Goal: Task Accomplishment & Management: Complete application form

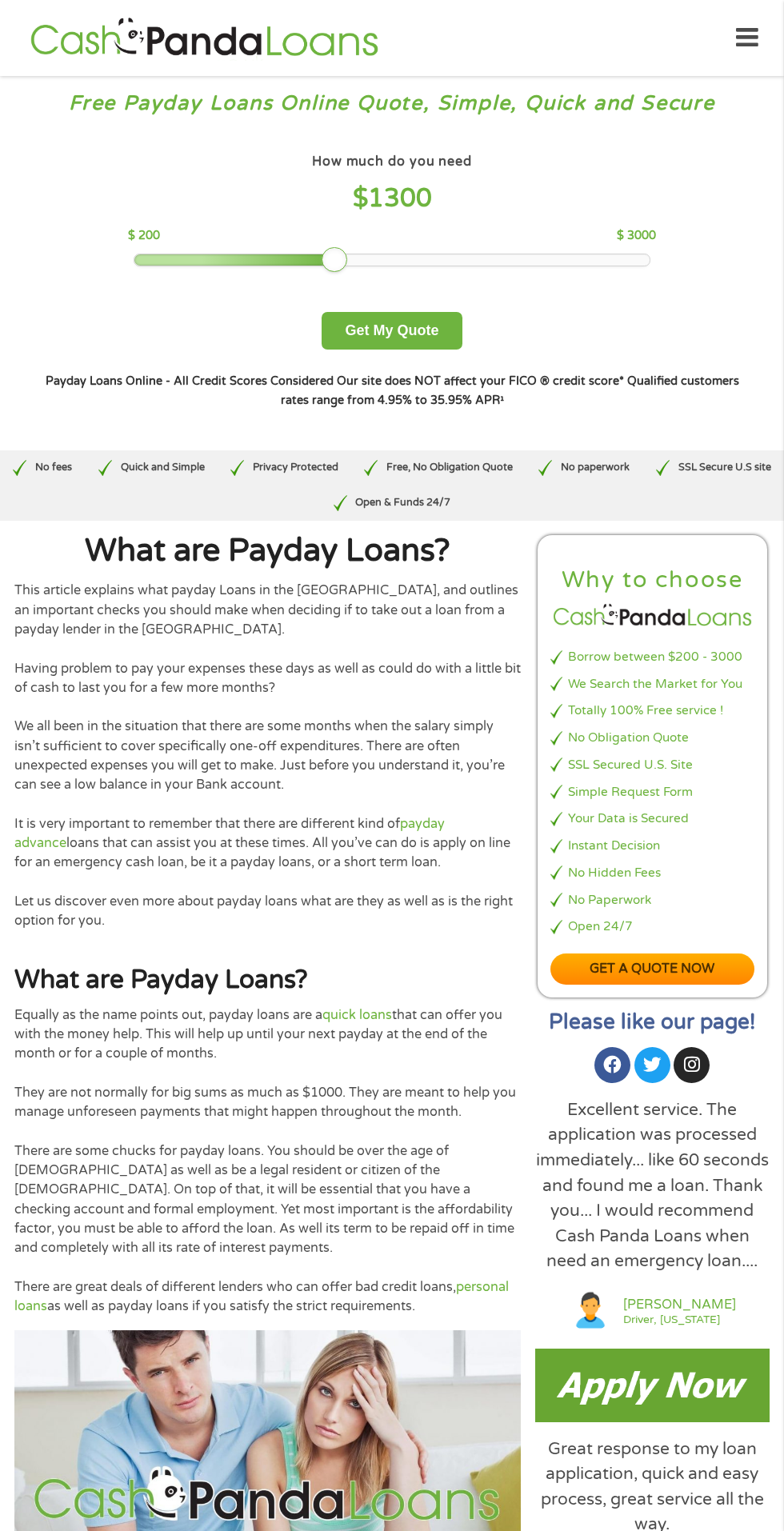
click at [334, 257] on div at bounding box center [391, 260] width 514 height 11
click at [373, 332] on button "Get My Quote" at bounding box center [391, 330] width 140 height 37
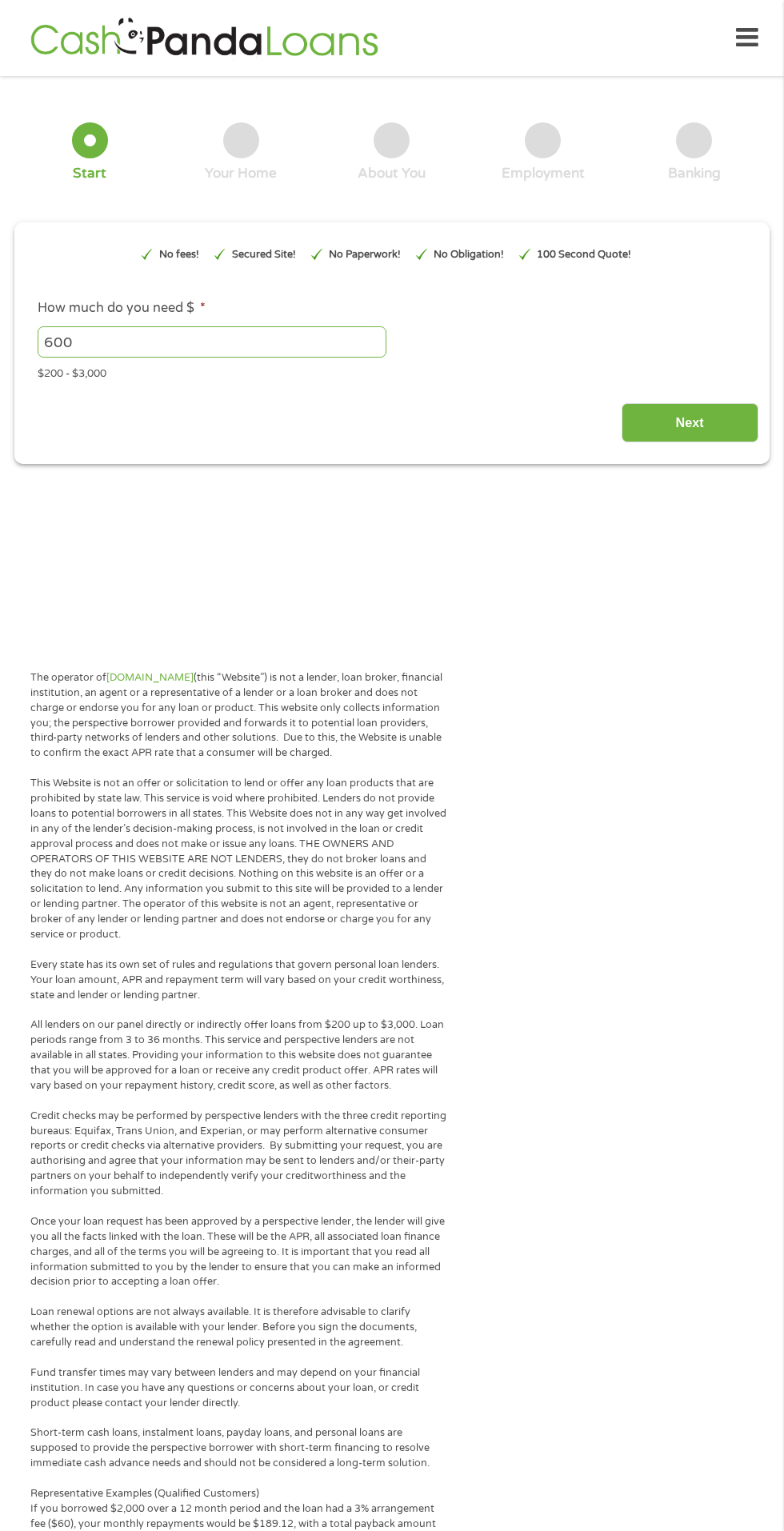
click at [690, 423] on input "Next" at bounding box center [690, 422] width 137 height 39
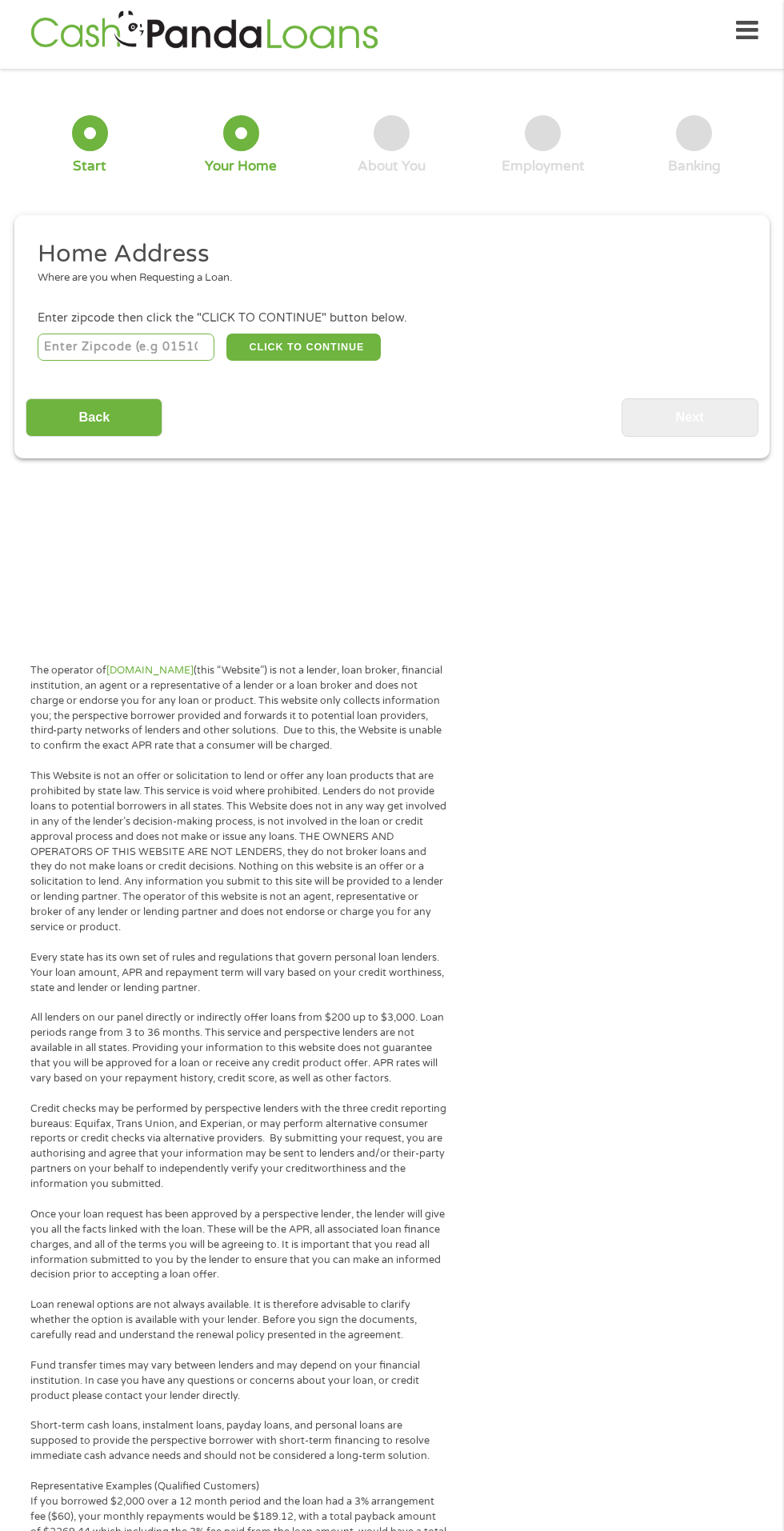
click at [94, 344] on input "number" at bounding box center [126, 348] width 178 height 27
type input "85138"
click at [289, 348] on button "CLICK TO CONTINUE" at bounding box center [303, 348] width 154 height 27
type input "85138"
type input "Maricopa"
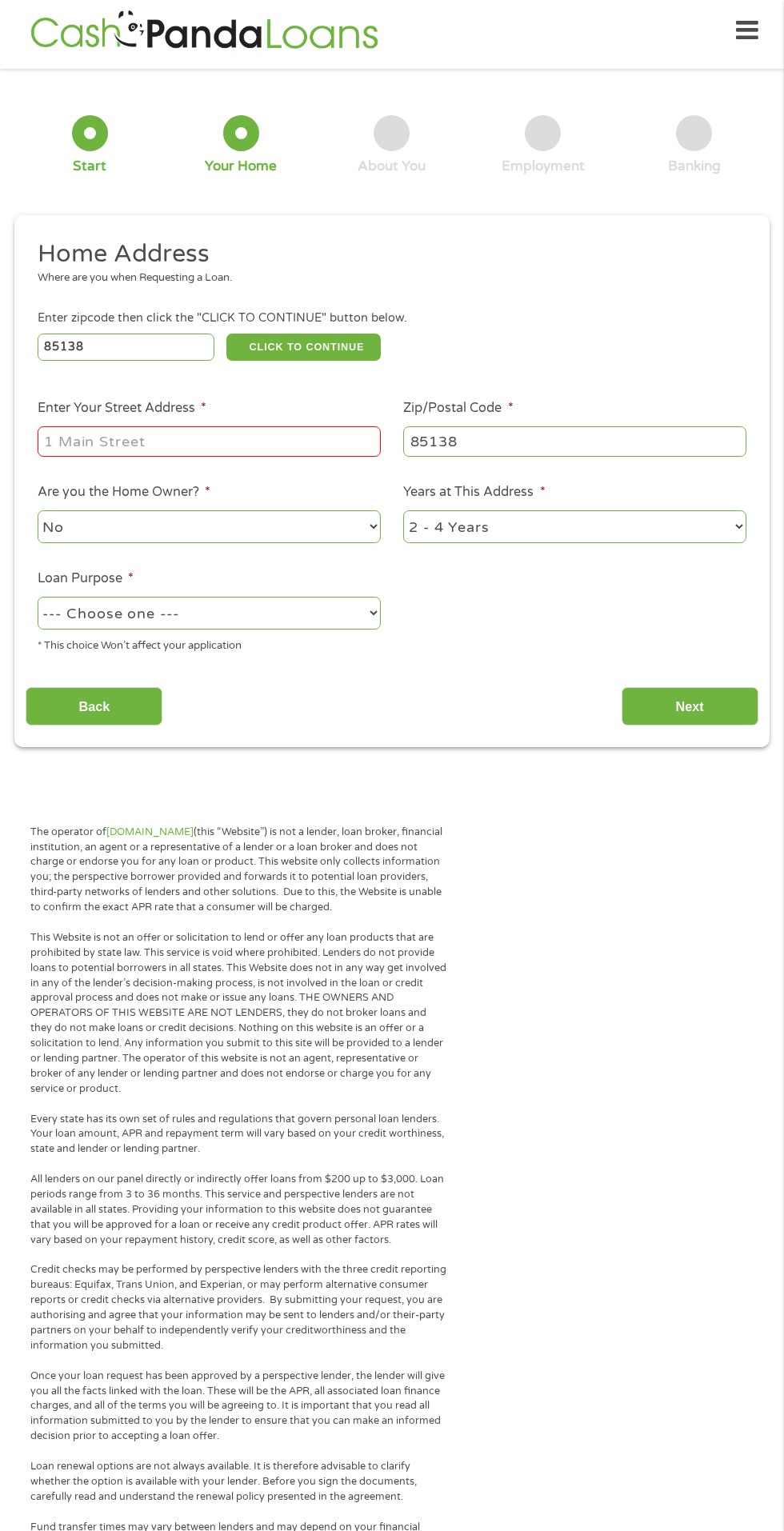
click at [85, 445] on input "Enter Your Street Address *" at bounding box center [209, 441] width 343 height 30
type input "40540 w Park Hill Dr"
click at [68, 618] on select "--- Choose one --- Pay Bills Debt Consolidation Home Improvement Major Purchase…" at bounding box center [209, 613] width 343 height 33
select select "other"
click at [683, 713] on input "Next" at bounding box center [690, 706] width 137 height 39
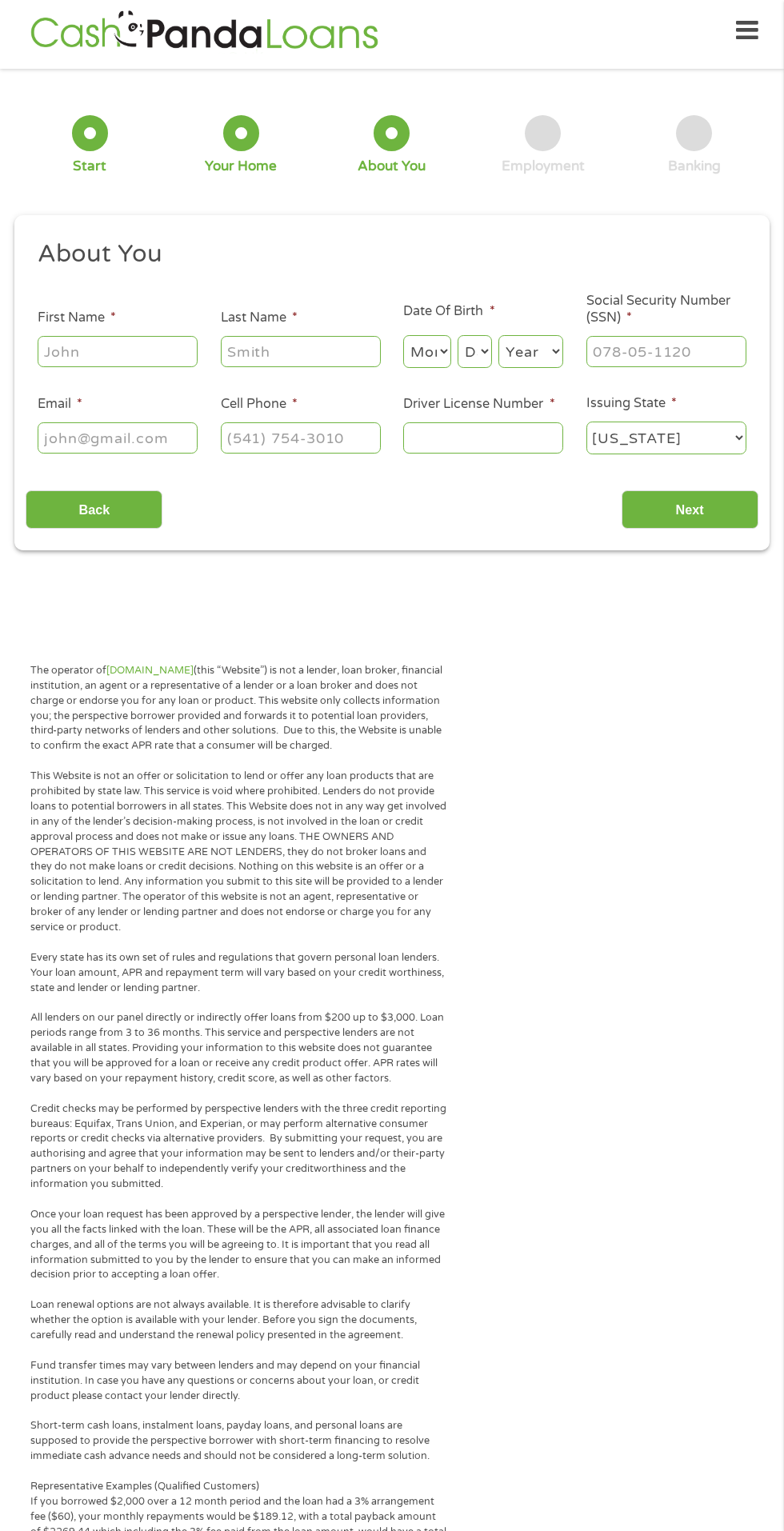
scroll to position [6, 6]
click at [63, 354] on input "First Name *" at bounding box center [117, 350] width 160 height 30
type input "[PERSON_NAME]"
type input "(480) 381-7561"
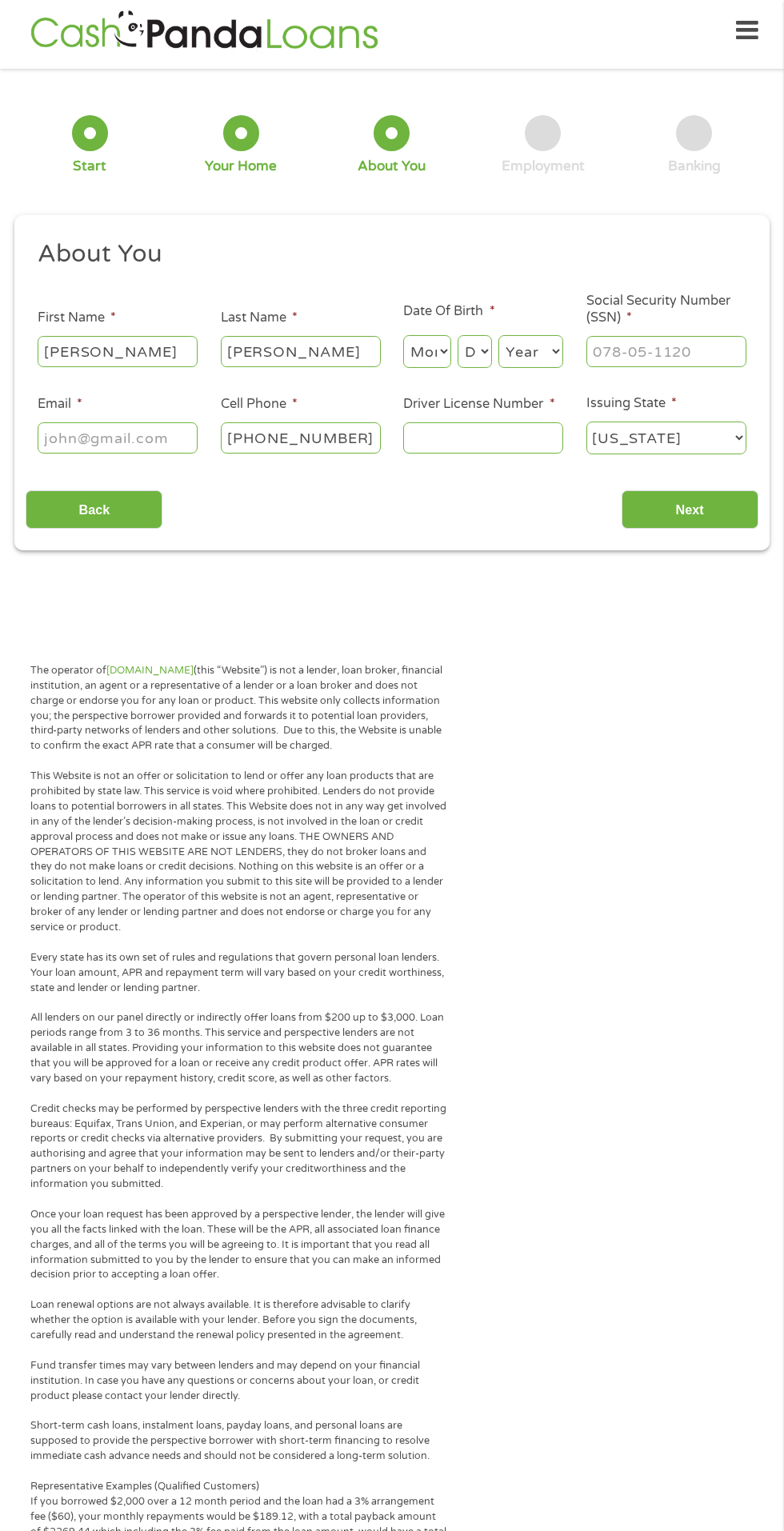
click at [427, 347] on select "Month 1 2 3 4 5 6 7 8 9 10 11 12" at bounding box center [426, 351] width 48 height 33
select select "5"
click at [475, 346] on select "Day 1 2 3 4 5 6 7 8 9 10 11 12 13 14 15 16 17 18 19 20 21 22 23 24 25 26 27 28 …" at bounding box center [475, 351] width 34 height 33
select select "13"
click at [516, 368] on select "Year [DATE] 2006 2005 2004 2003 2002 2001 2000 1999 1998 1997 1996 1995 1994 19…" at bounding box center [530, 351] width 64 height 33
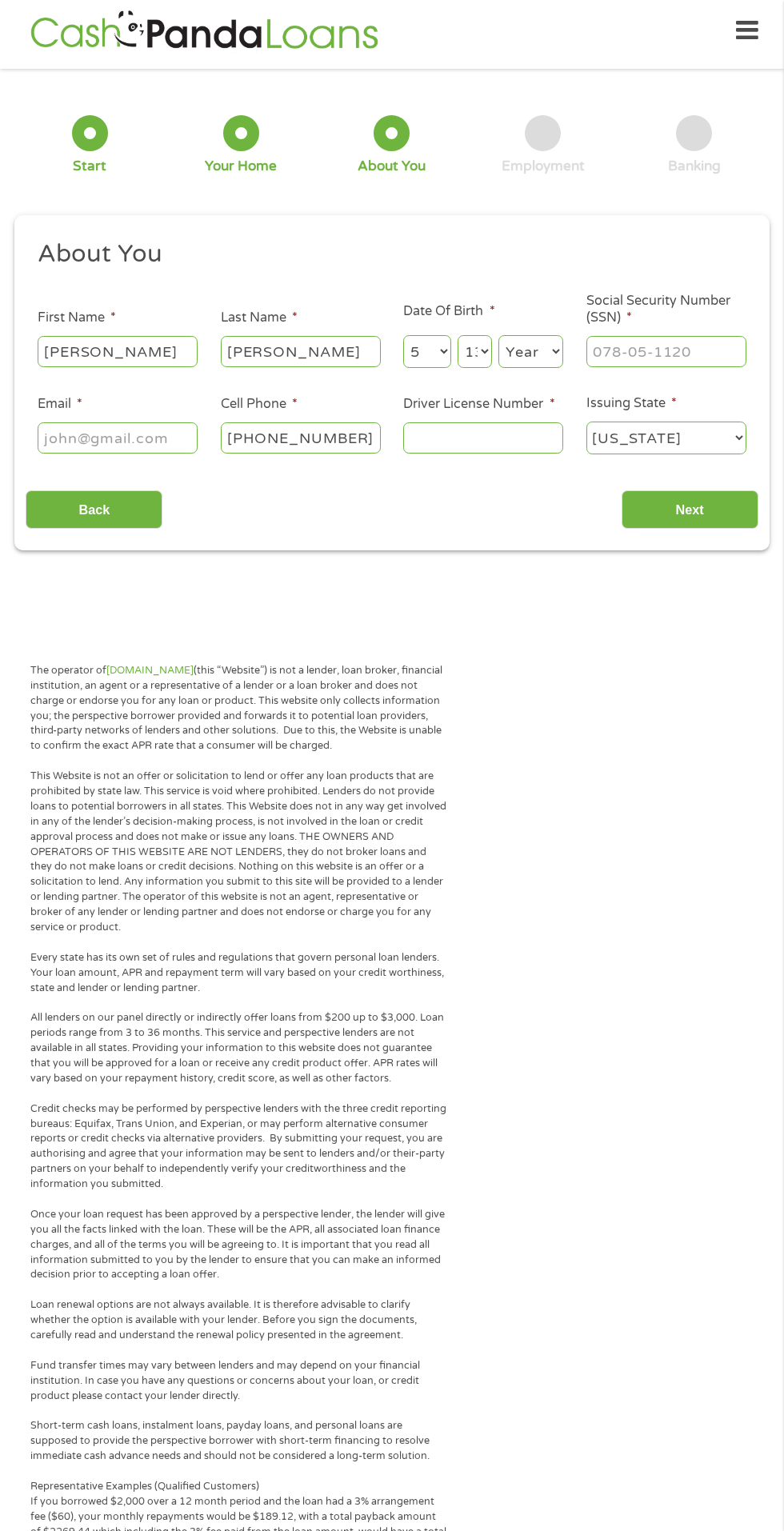
select select "1986"
click at [608, 358] on input "Social Security Number (SSN) *" at bounding box center [666, 350] width 160 height 30
type input "562-89-5790"
click at [71, 437] on input "Email *" at bounding box center [117, 437] width 160 height 30
type input "[EMAIL_ADDRESS][DOMAIN_NAME]"
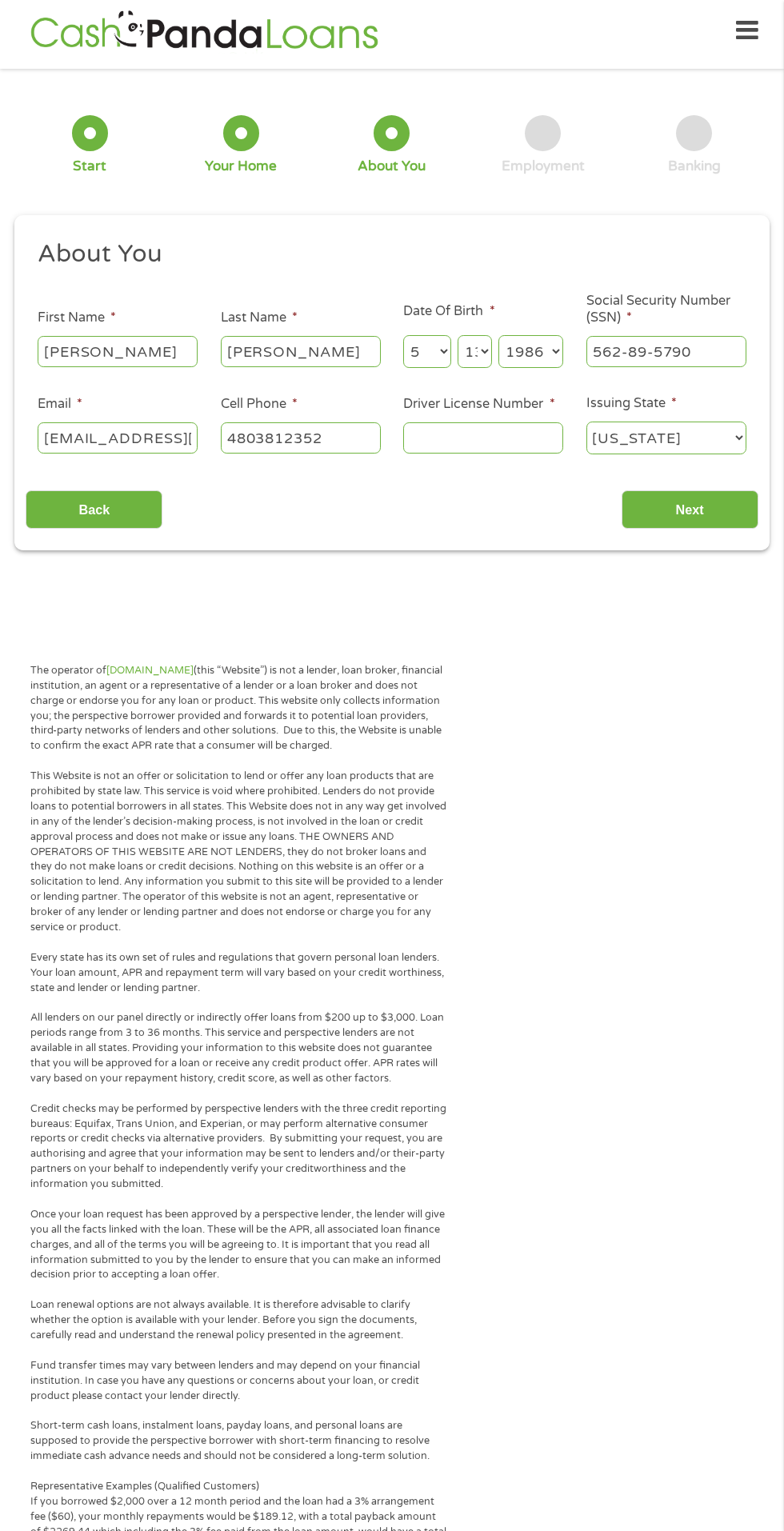
type input "[PHONE_NUMBER]"
click at [471, 437] on input "Driver License Number *" at bounding box center [483, 437] width 160 height 30
type input "D04381069"
click at [628, 440] on select "[US_STATE] [US_STATE] [US_STATE] [US_STATE] [US_STATE] [US_STATE] [US_STATE] [U…" at bounding box center [666, 438] width 160 height 33
click at [688, 510] on input "Next" at bounding box center [690, 509] width 137 height 39
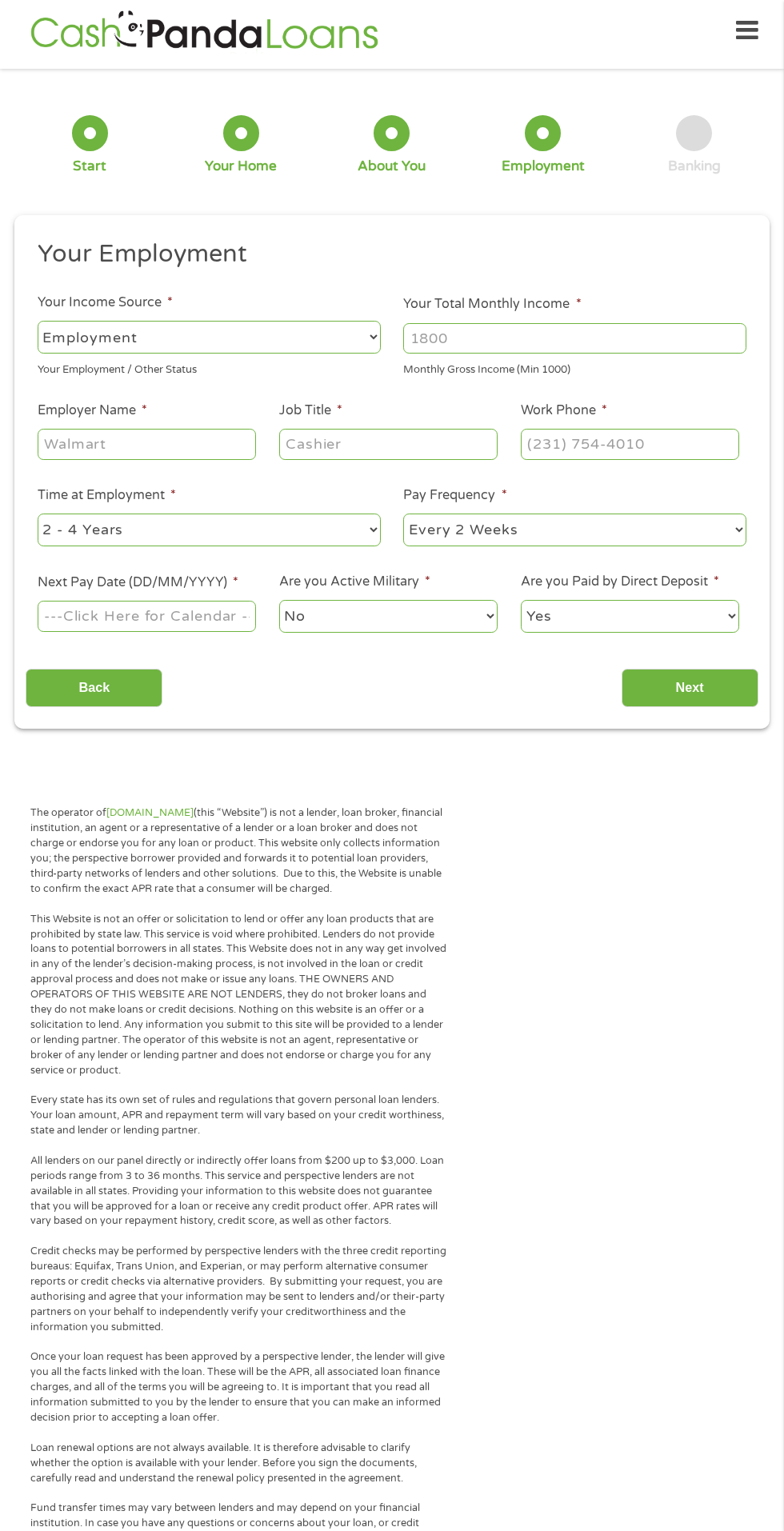
click at [445, 340] on input "Your Total Monthly Income *" at bounding box center [574, 338] width 343 height 30
type input "2400"
click at [67, 445] on input "Employer Name *" at bounding box center [146, 443] width 219 height 30
type input "CareNet"
click at [334, 446] on input "Job Title *" at bounding box center [388, 443] width 219 height 30
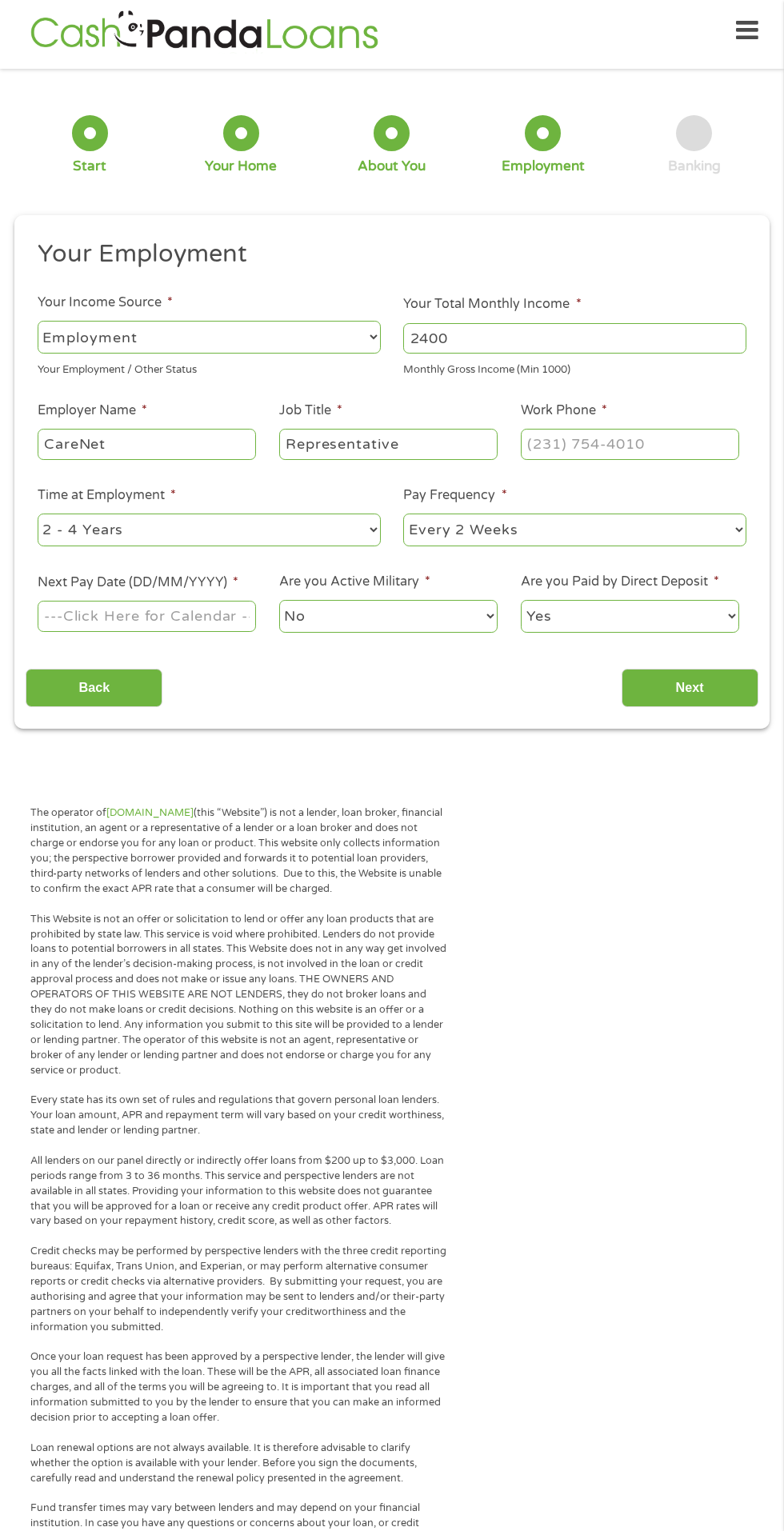
type input "Representative"
click at [576, 442] on input "Work Phone *" at bounding box center [630, 443] width 219 height 30
type input "[PHONE_NUMBER]"
click at [53, 536] on select "--- Choose one --- 1 Year or less 1 - 2 Years 2 - 4 Years Over 4 Years" at bounding box center [209, 530] width 343 height 33
select select "12months"
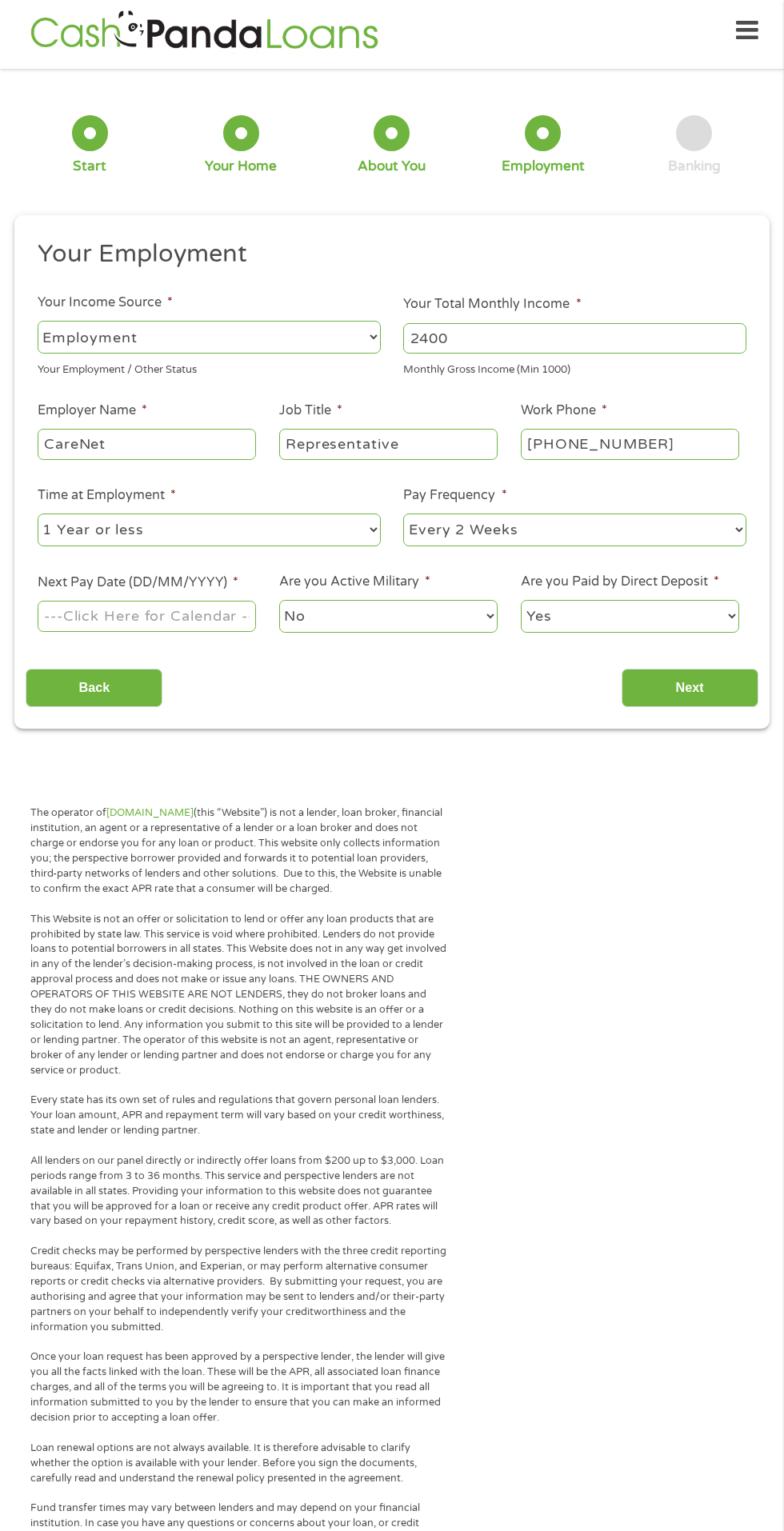
click at [83, 611] on body "Home Get Loan Offer How it works FAQs Blog Cash Loans Quick Loans Online Loans …" at bounding box center [392, 1203] width 784 height 2421
click at [191, 623] on input "Next Pay Date (DD/MM/YYYY) *" at bounding box center [146, 615] width 219 height 30
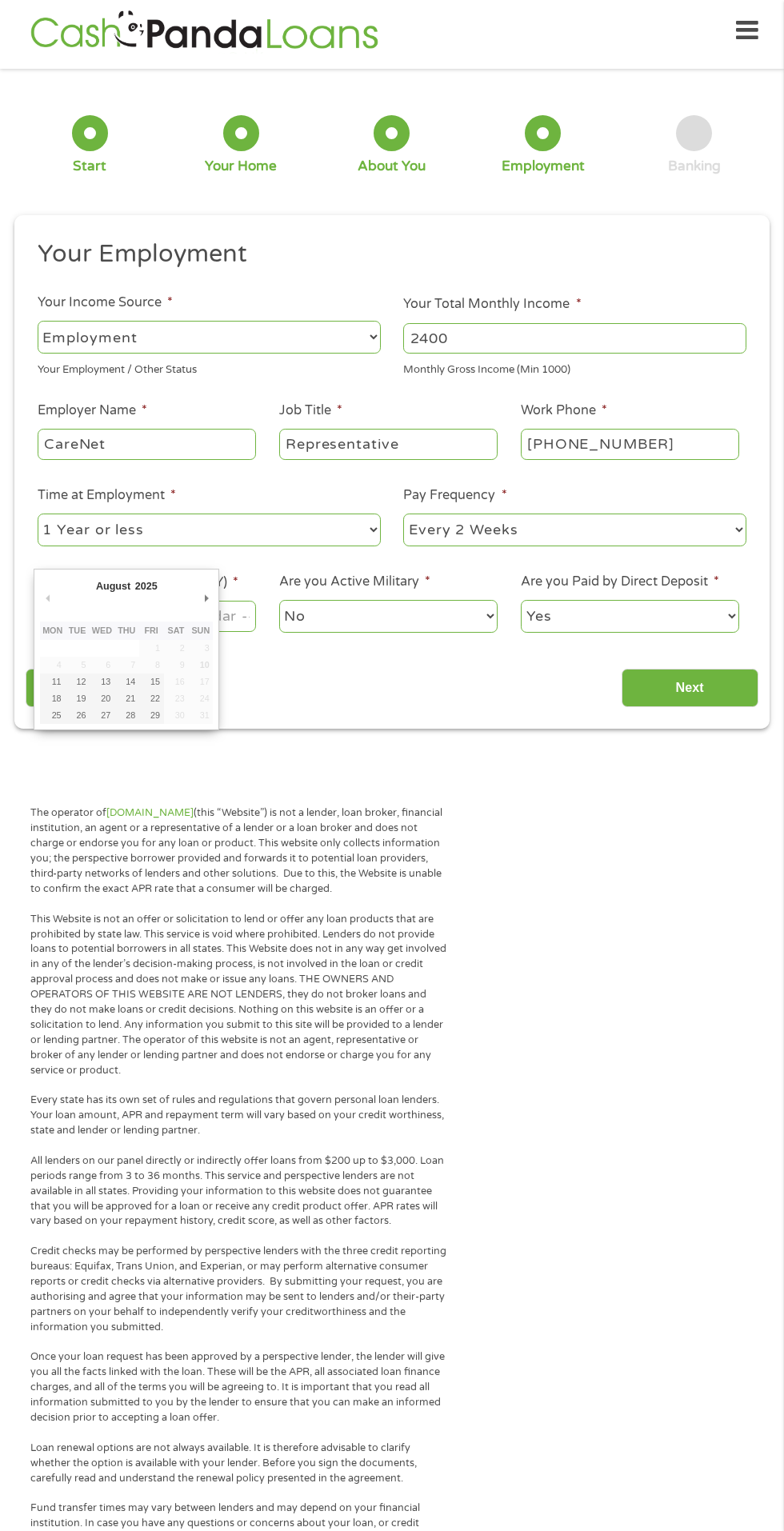
type input "[DATE]"
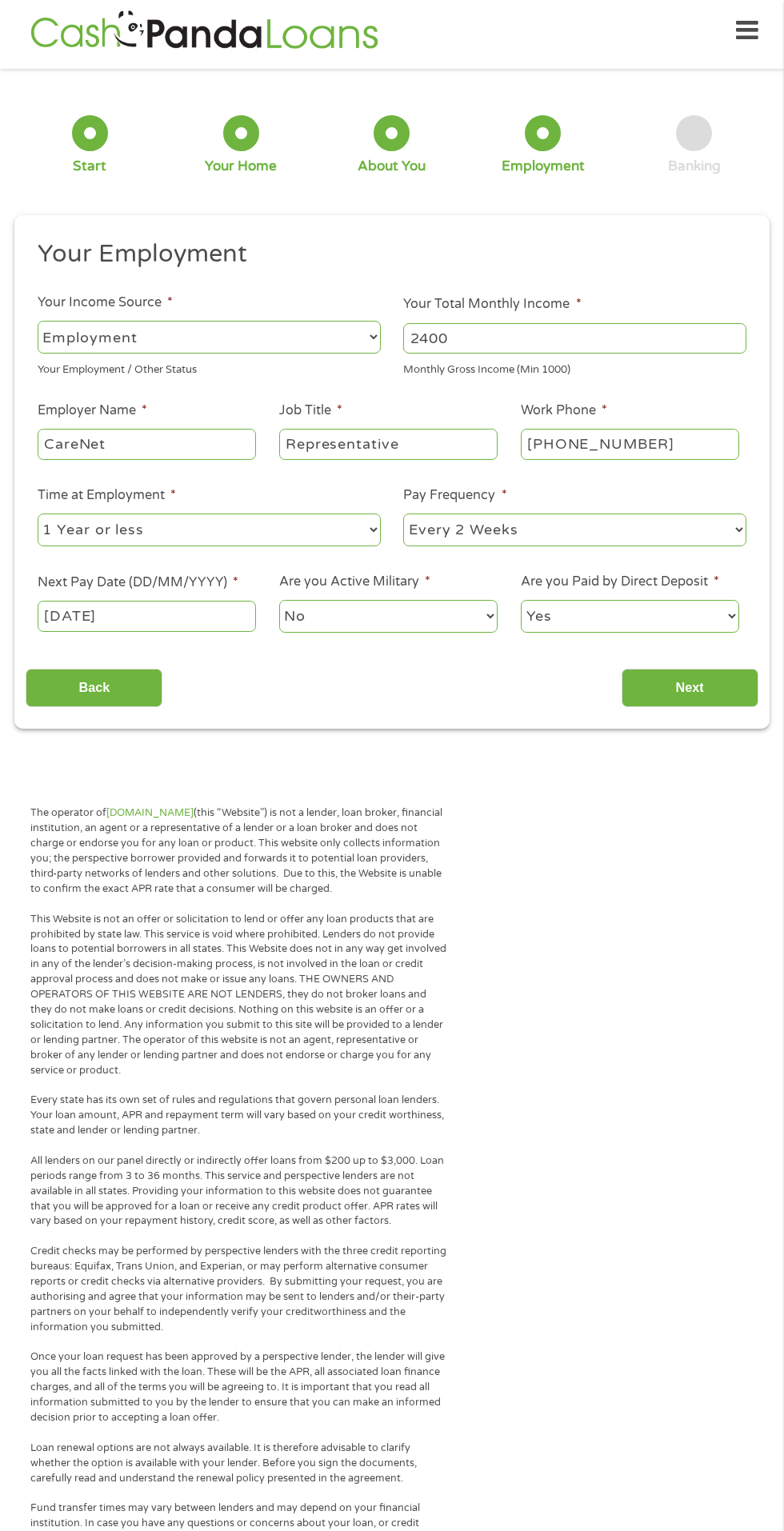
click at [726, 684] on input "Next" at bounding box center [690, 688] width 137 height 39
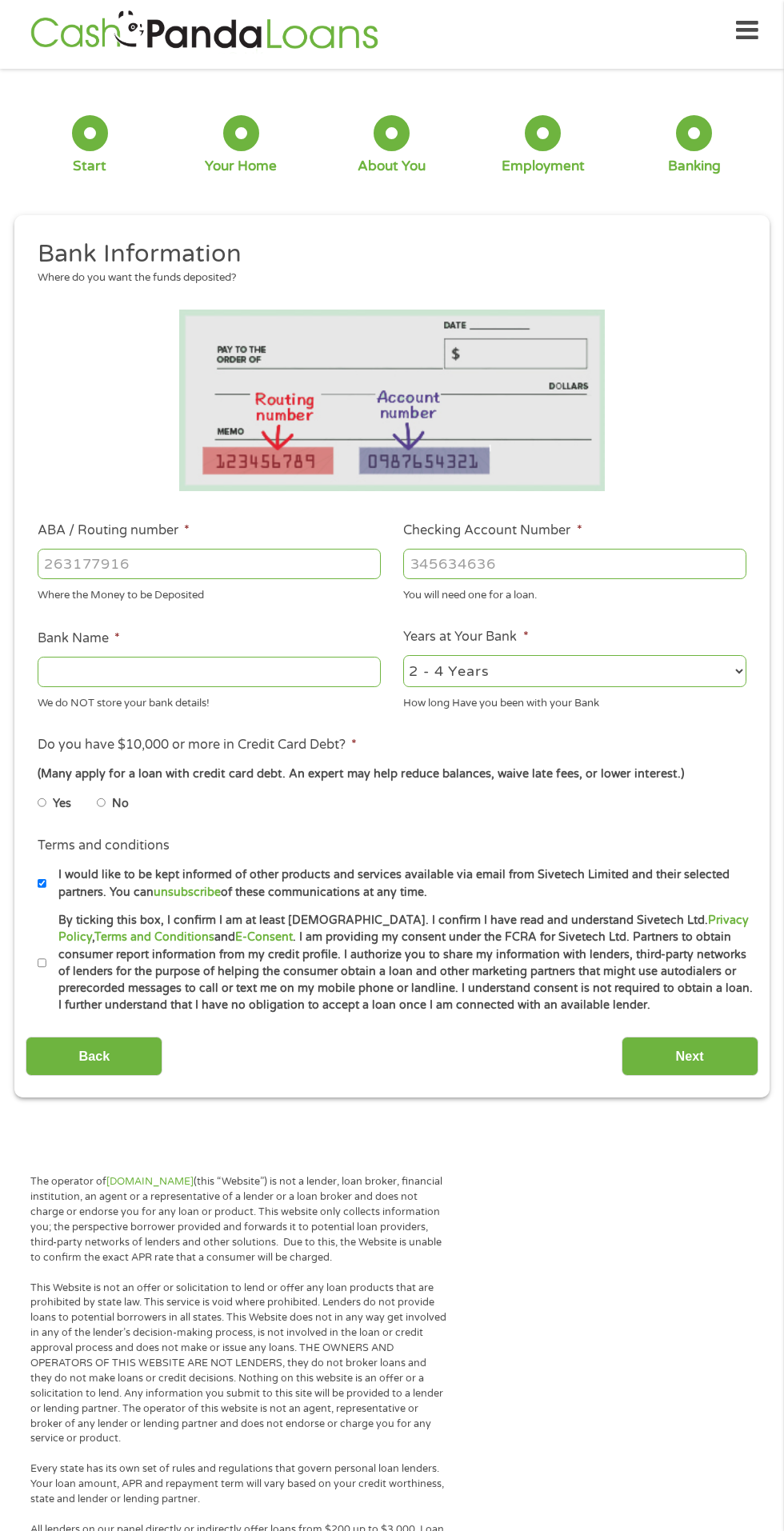
click at [64, 564] on input "ABA / Routing number *" at bounding box center [209, 564] width 343 height 30
type input "122101706"
type input "BANK OF AMERICA NA"
type input "122101706"
click at [446, 570] on input "Checking Account Number *" at bounding box center [574, 564] width 343 height 30
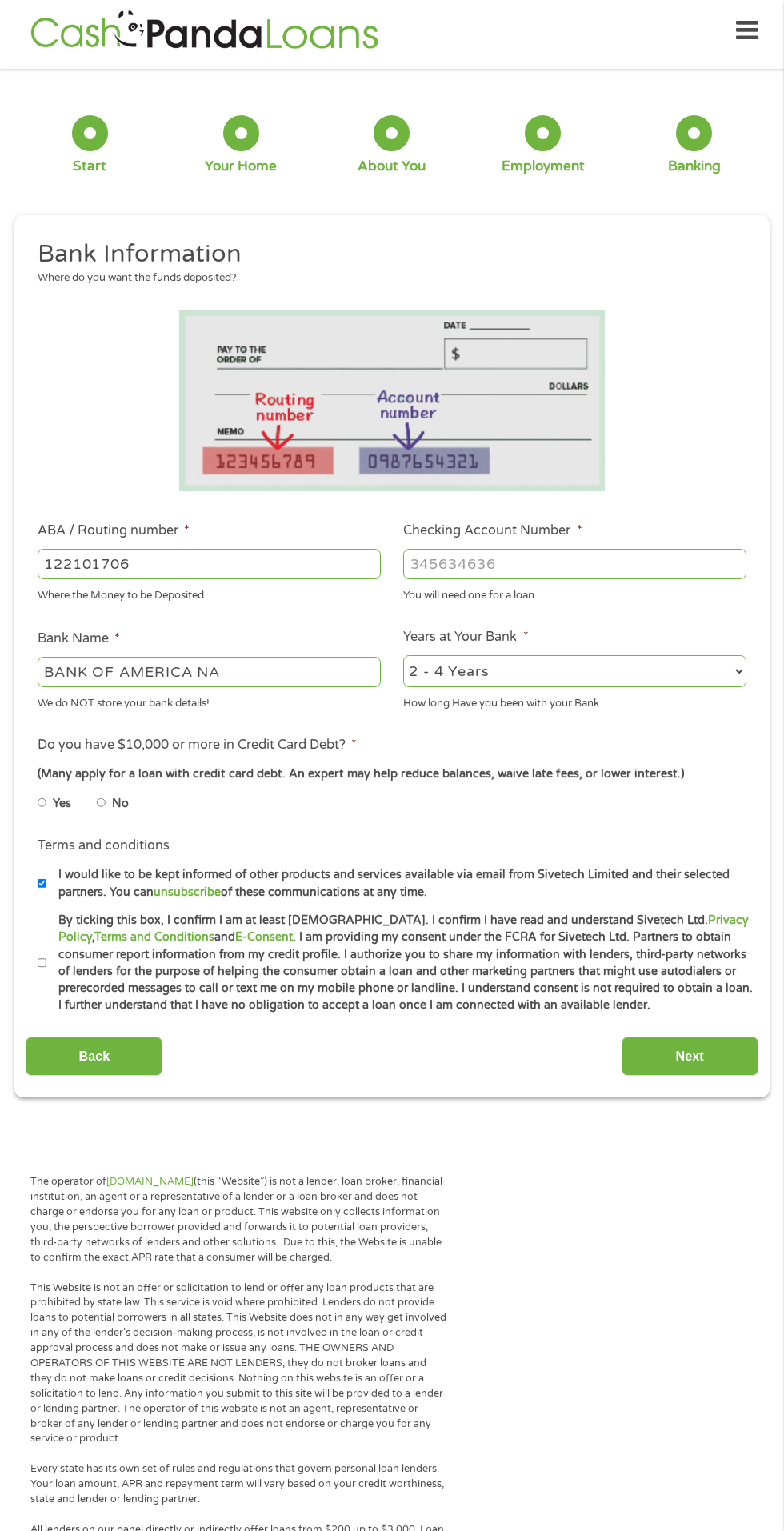
type input "4"
click at [436, 570] on input "Checking Account Number *" at bounding box center [574, 564] width 343 height 30
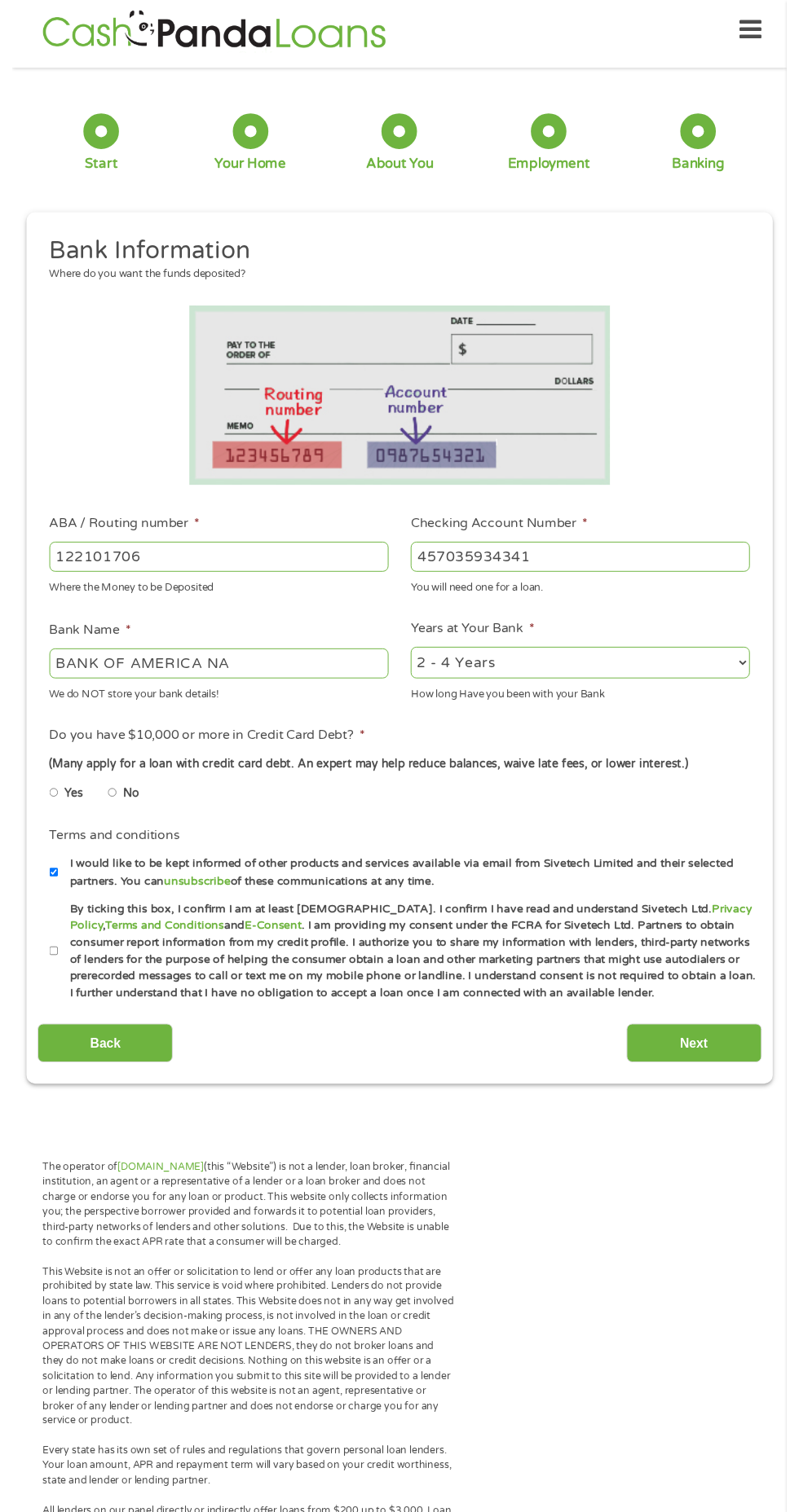
scroll to position [7, 0]
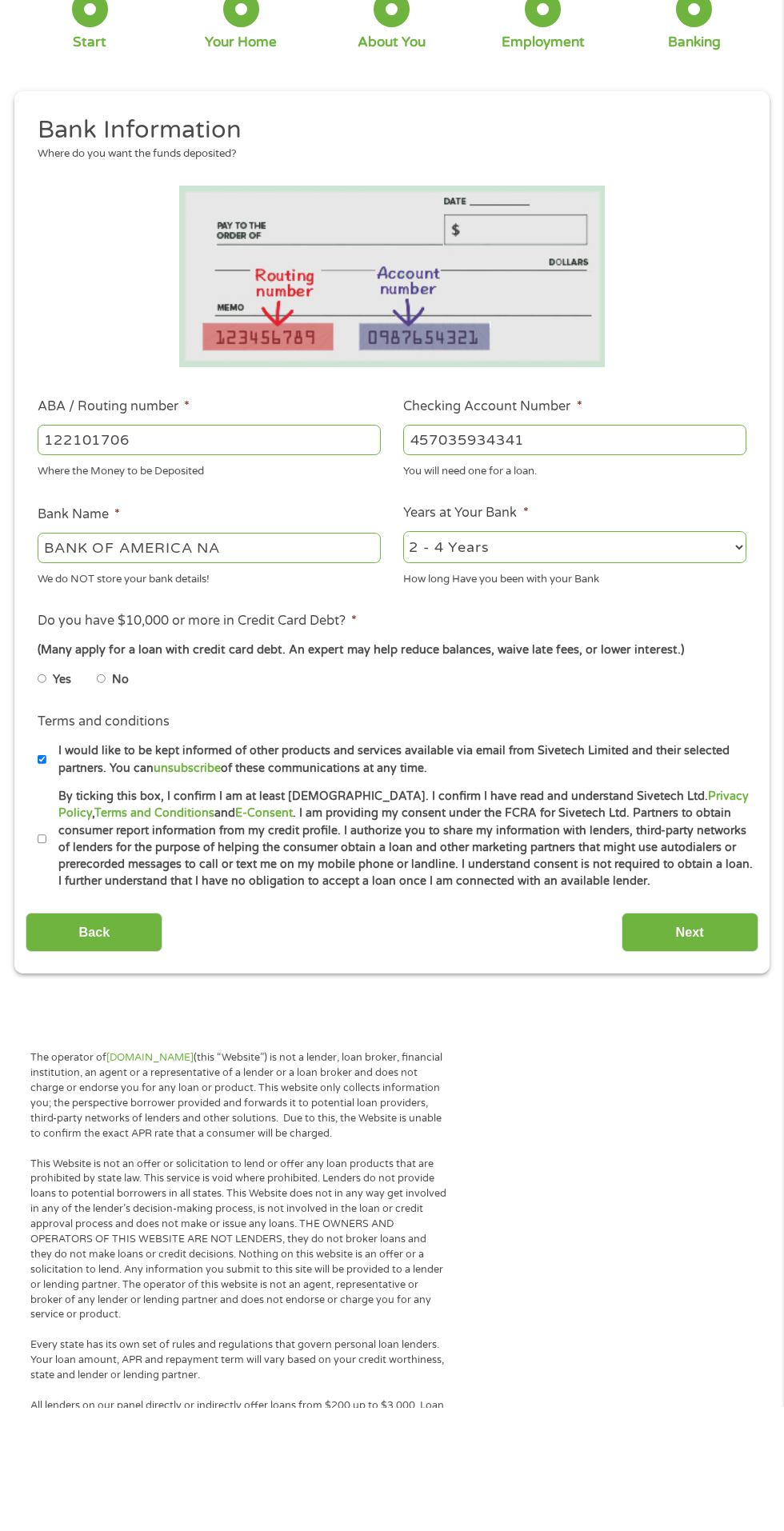
type input "457035934341"
click at [104, 807] on input "No" at bounding box center [102, 803] width 10 height 25
radio input "true"
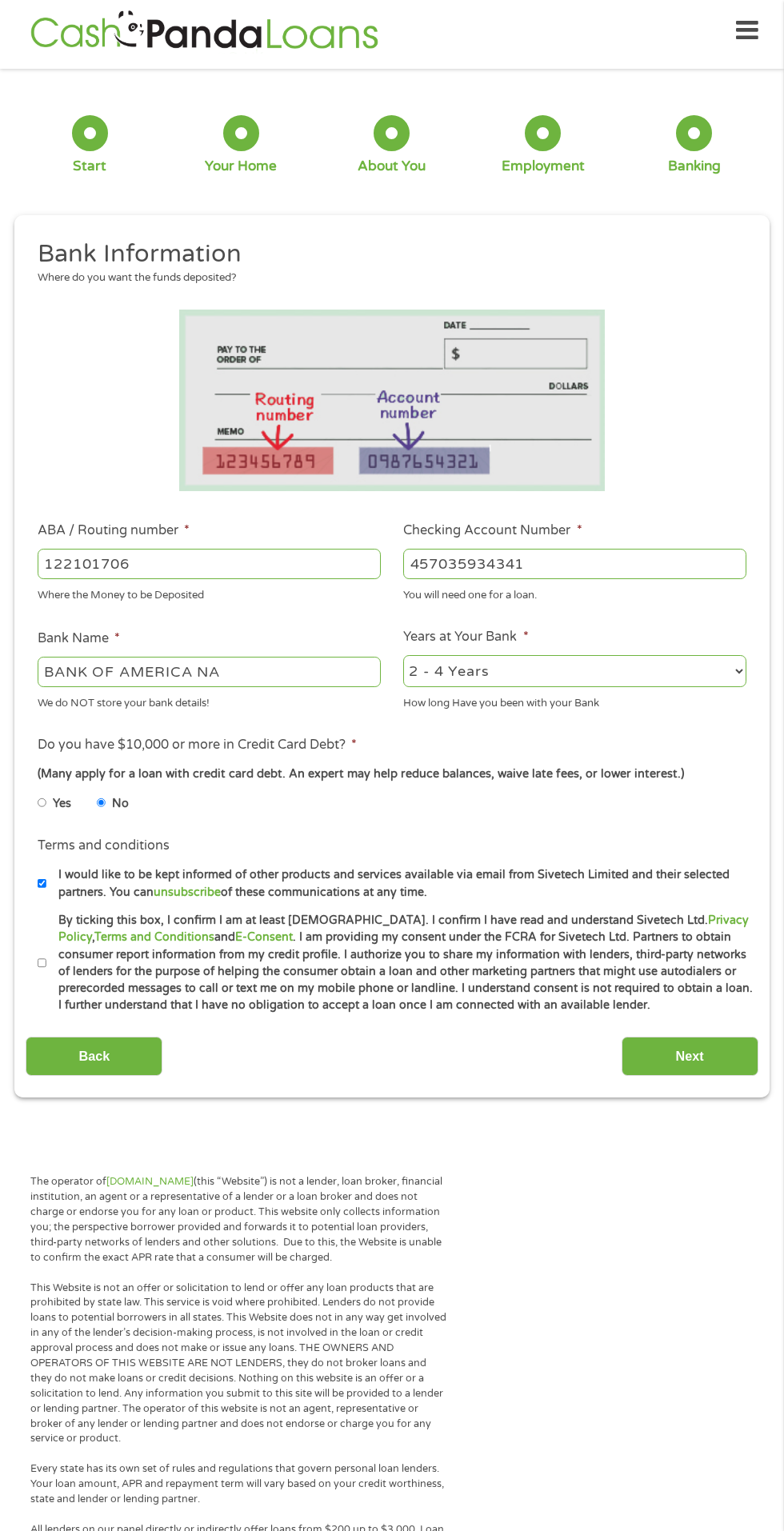
click at [57, 983] on label "By ticking this box, I confirm I am at least [DEMOGRAPHIC_DATA]. I confirm I ha…" at bounding box center [399, 963] width 706 height 103
click at [47, 976] on input "By ticking this box, I confirm I am at least [DEMOGRAPHIC_DATA]. I confirm I ha…" at bounding box center [42, 963] width 10 height 25
checkbox input "true"
click at [703, 1056] on input "Next" at bounding box center [690, 1055] width 137 height 39
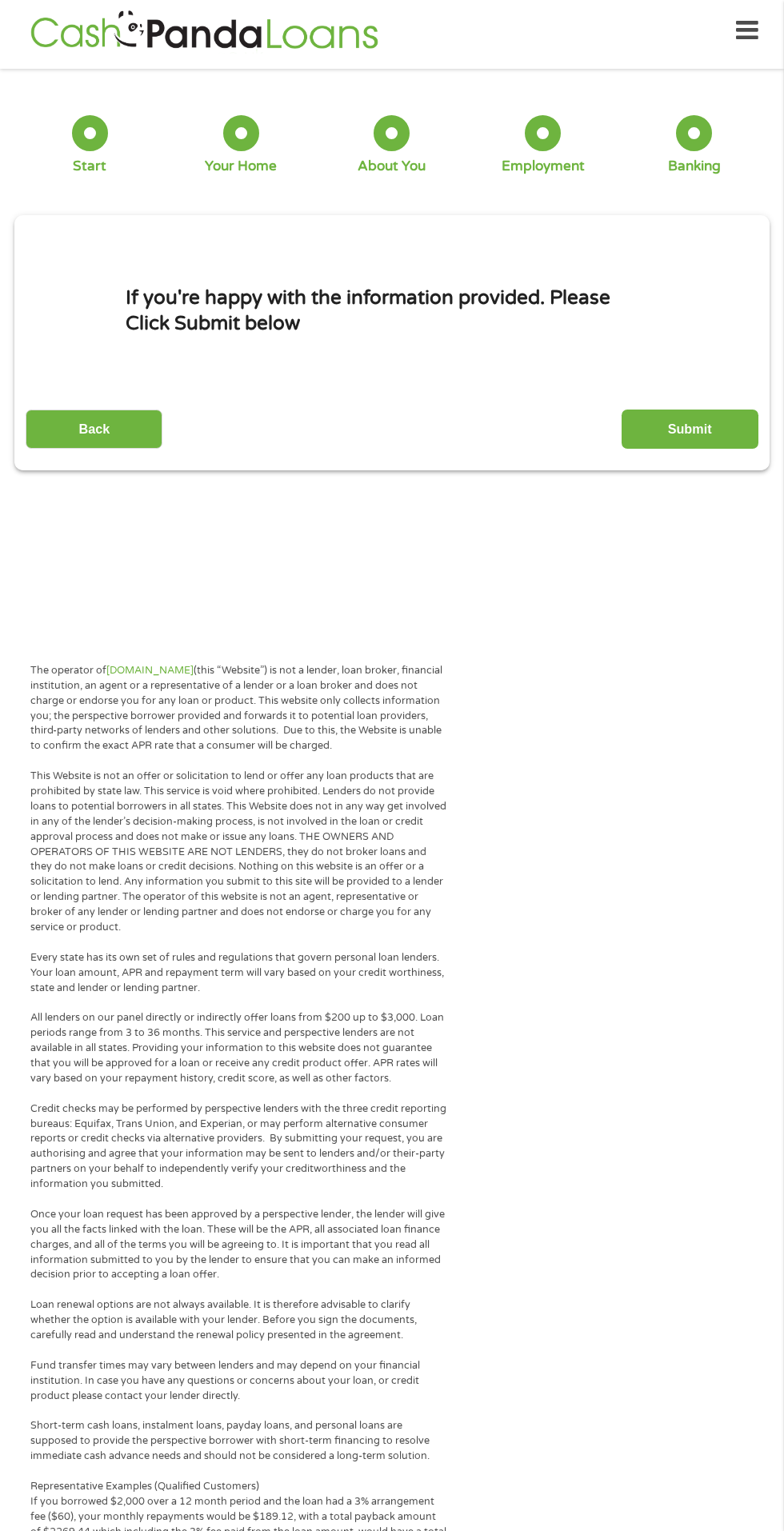
scroll to position [6, 6]
click at [690, 433] on input "Submit" at bounding box center [690, 428] width 137 height 39
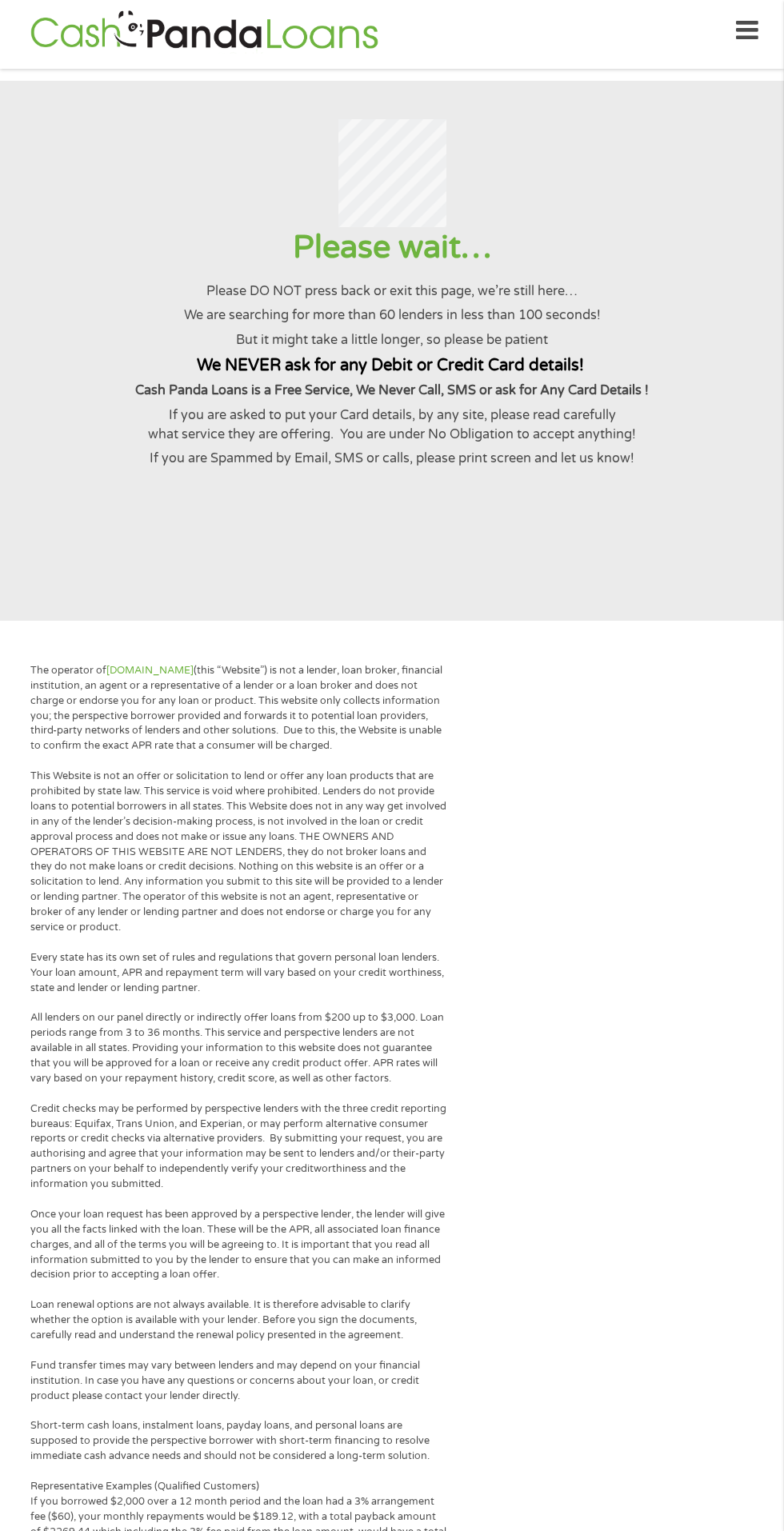
scroll to position [0, 0]
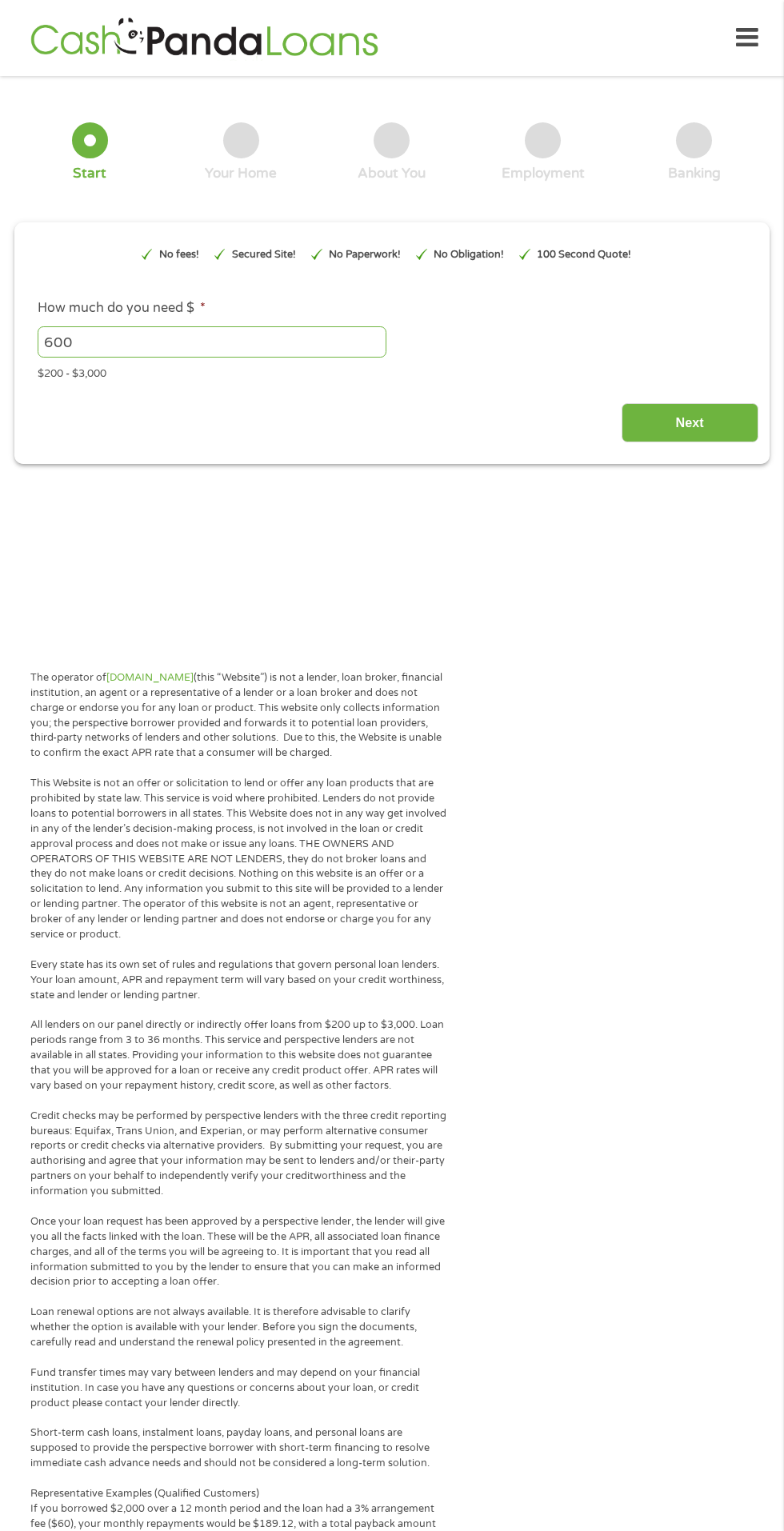
type input "EAIaIQobChMIwo-KpciBjwMVpqzuAR2RdiRVEAAYAiAAEgI1i_D_BwE"
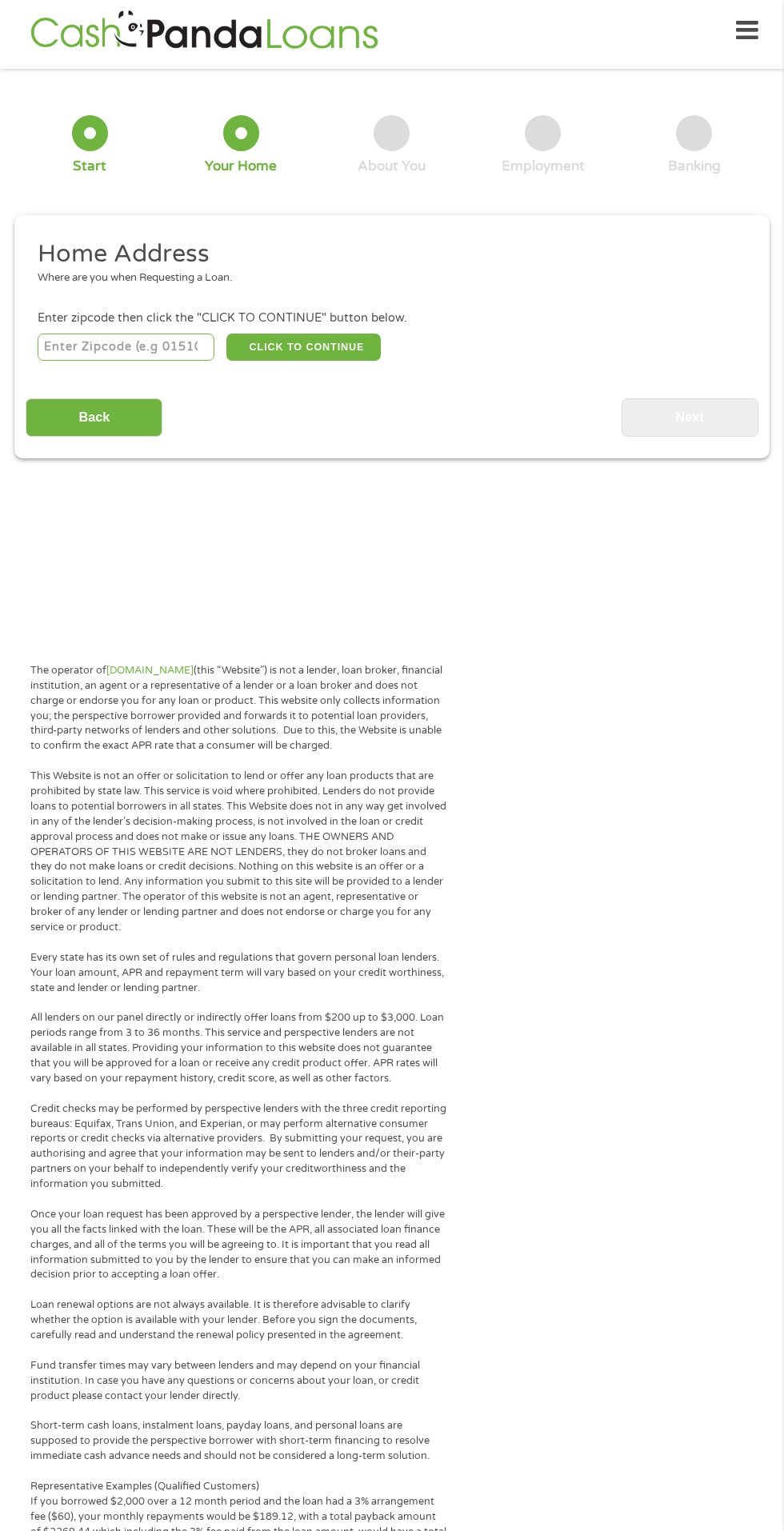
click at [64, 349] on input "number" at bounding box center [126, 348] width 178 height 27
type input "85138"
select select "[US_STATE]"
click at [277, 347] on button "CLICK TO CONTINUE" at bounding box center [303, 348] width 154 height 27
type input "85138"
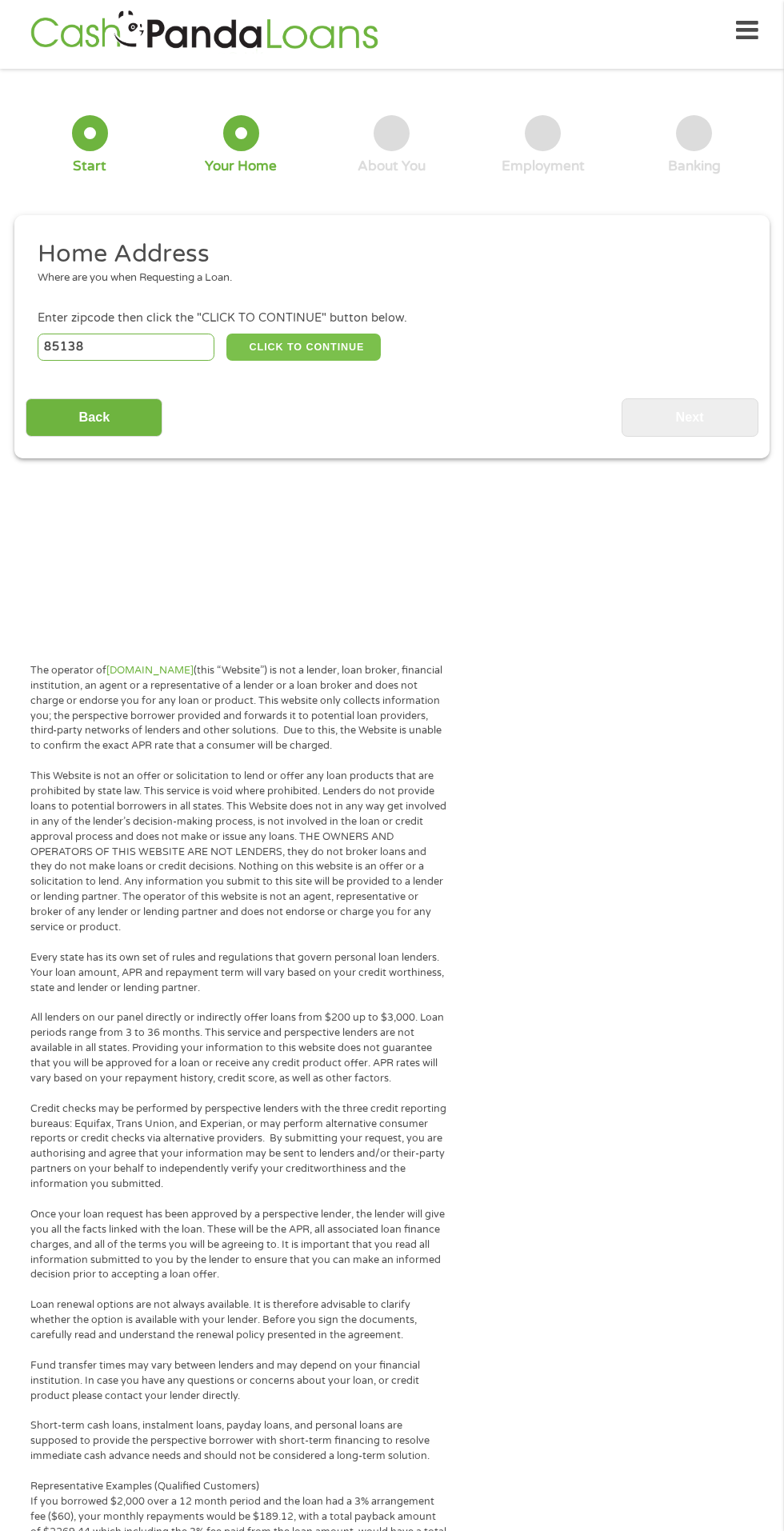
type input "Maricopa"
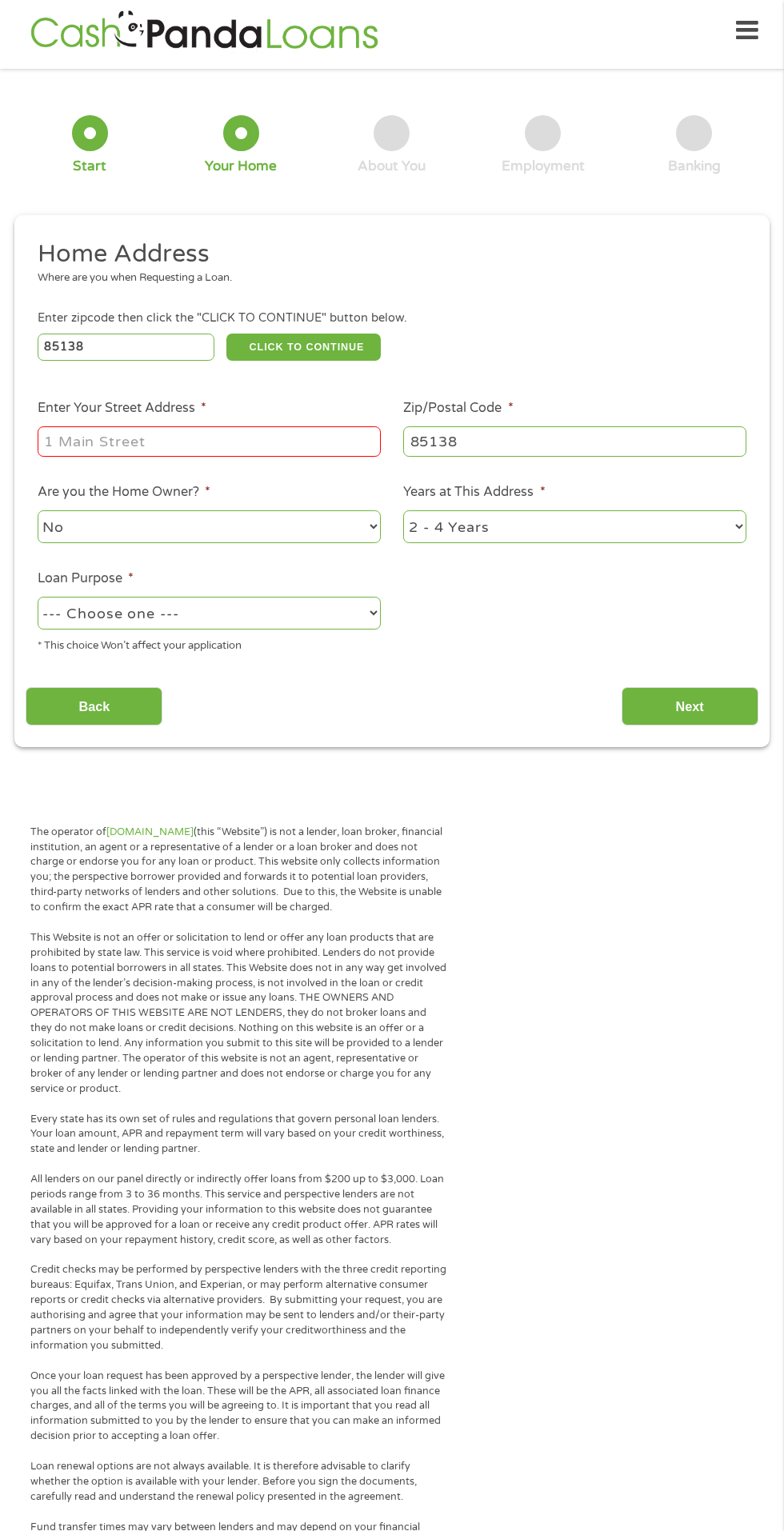
click at [68, 447] on input "Enter Your Street Address *" at bounding box center [209, 441] width 343 height 30
type input "[STREET_ADDRESS]"
click at [79, 622] on select "--- Choose one --- Pay Bills Debt Consolidation Home Improvement Major Purchase…" at bounding box center [209, 613] width 343 height 33
select select "other"
click at [738, 696] on input "Next" at bounding box center [690, 706] width 137 height 39
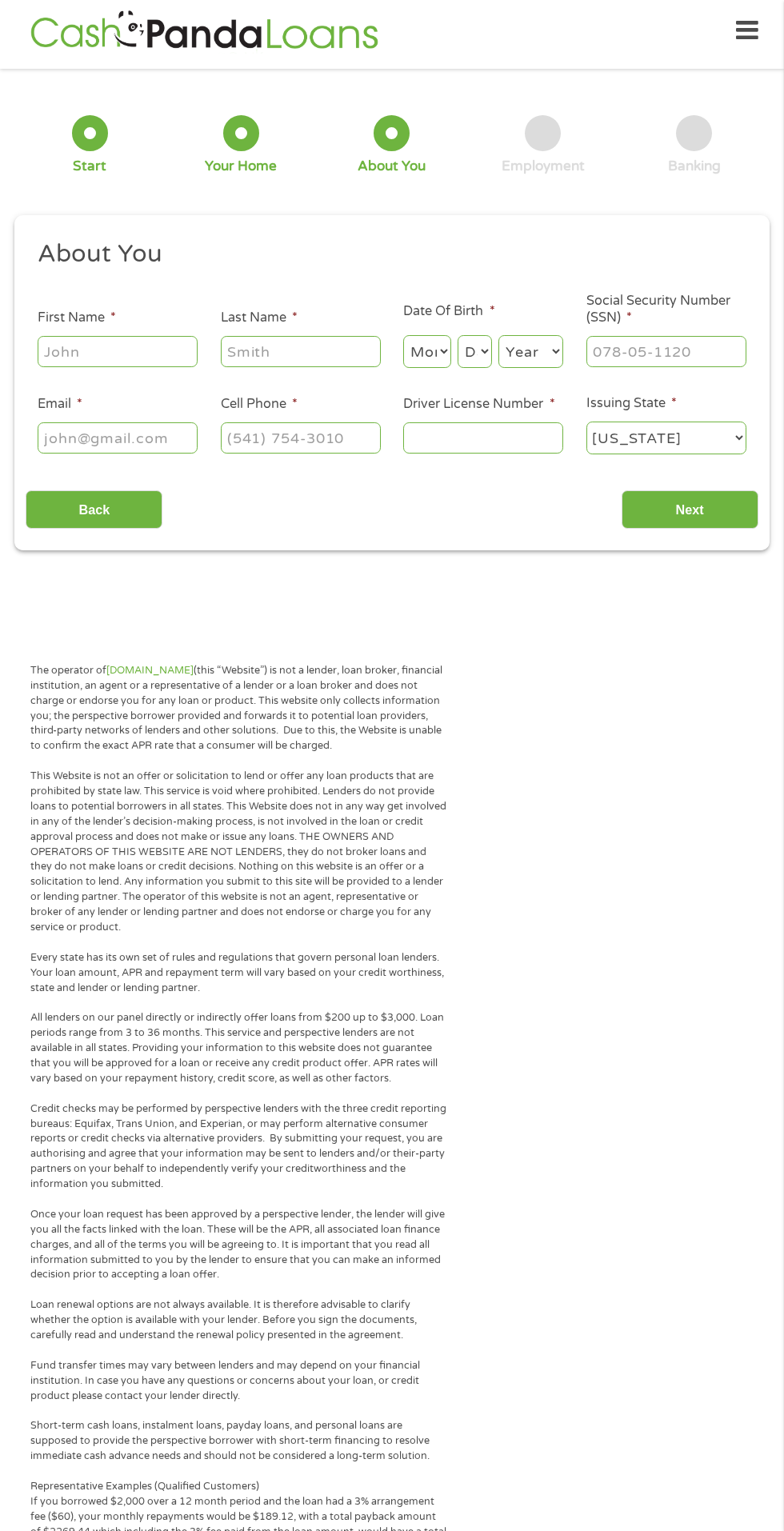
scroll to position [6, 6]
click at [67, 353] on input "First Name *" at bounding box center [117, 350] width 160 height 30
type input "[PERSON_NAME]"
type input "[EMAIL_ADDRESS][DOMAIN_NAME]"
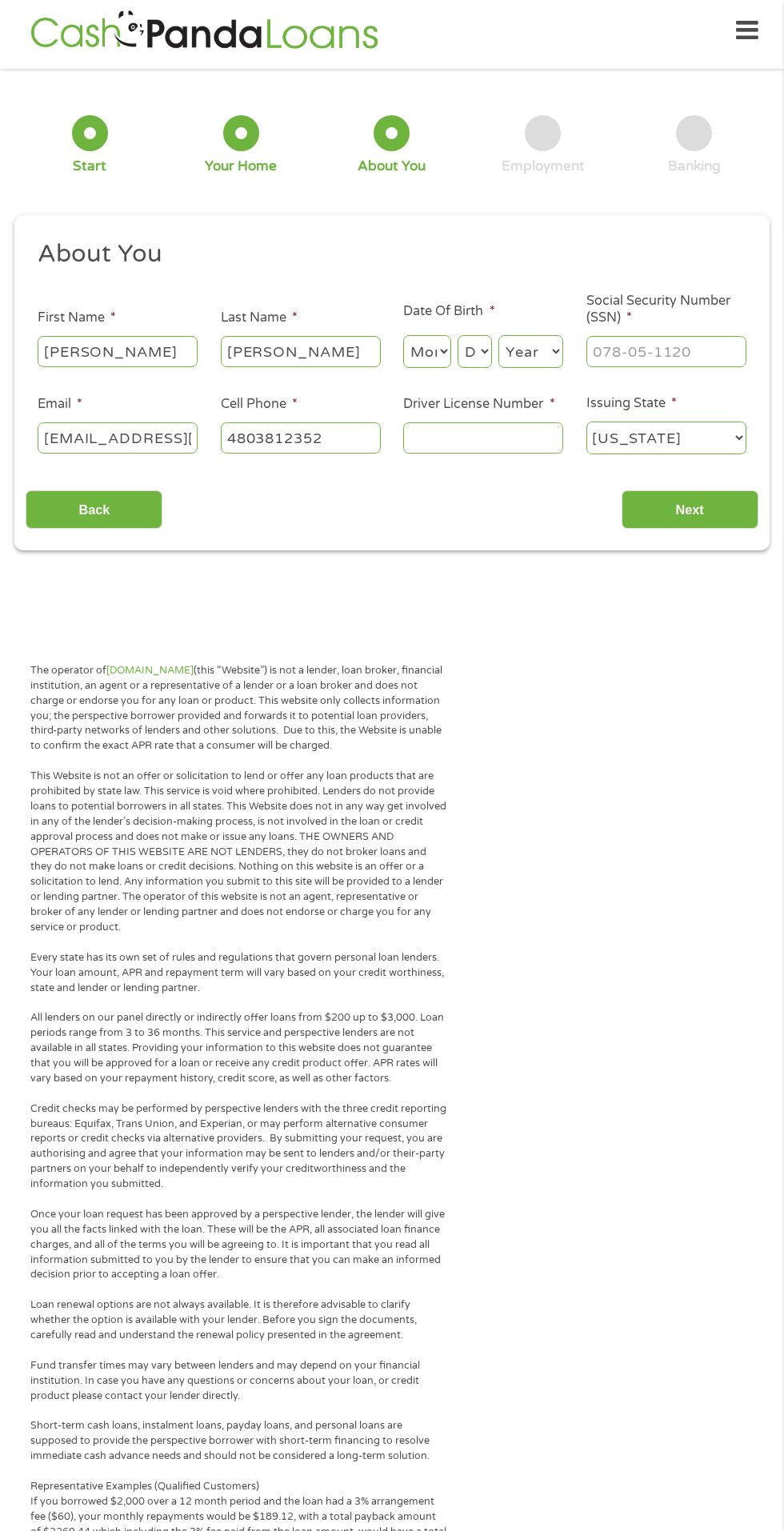
type input "[PHONE_NUMBER]"
click at [429, 443] on input "Driver License Number *" at bounding box center [483, 437] width 160 height 30
type input "D0428"
click at [422, 349] on select "Month 1 2 3 4 5 6 7 8 9 10 11 12" at bounding box center [426, 351] width 48 height 33
select select "5"
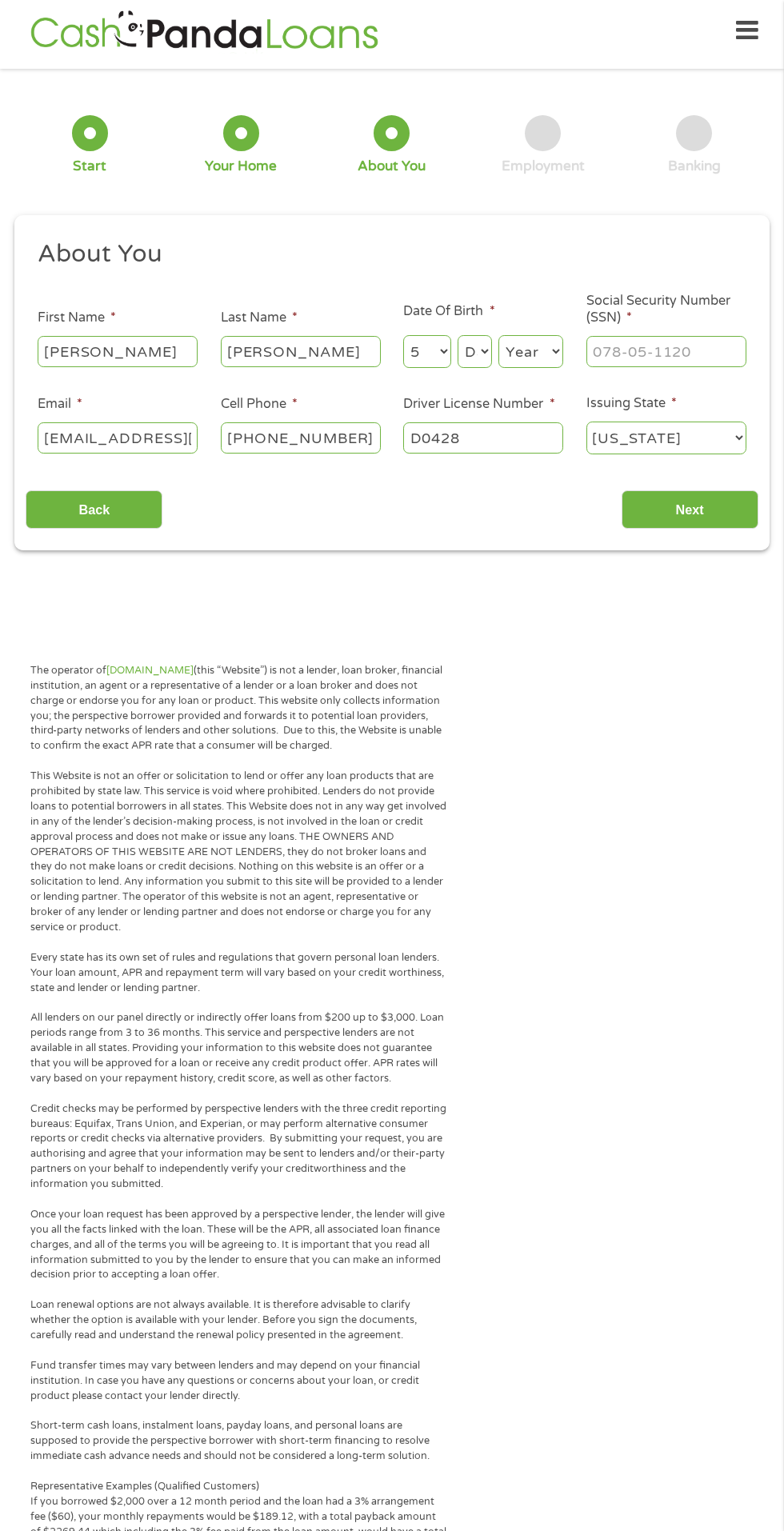
click at [466, 347] on select "Day 1 2 3 4 5 6 7 8 9 10 11 12 13 14 15 16 17 18 19 20 21 22 23 24 25 26 27 28 …" at bounding box center [475, 351] width 34 height 33
select select "13"
click at [516, 348] on select "Year [DATE] 2006 2005 2004 2003 2002 2001 2000 1999 1998 1997 1996 1995 1994 19…" at bounding box center [530, 351] width 64 height 33
select select "1986"
click at [476, 355] on select "Day 1 2 3 4 5 6 7 8 9 10 11 12 13 14 15 16 17 18 19 20 21 22 23 24 25 26 27 28 …" at bounding box center [475, 351] width 34 height 33
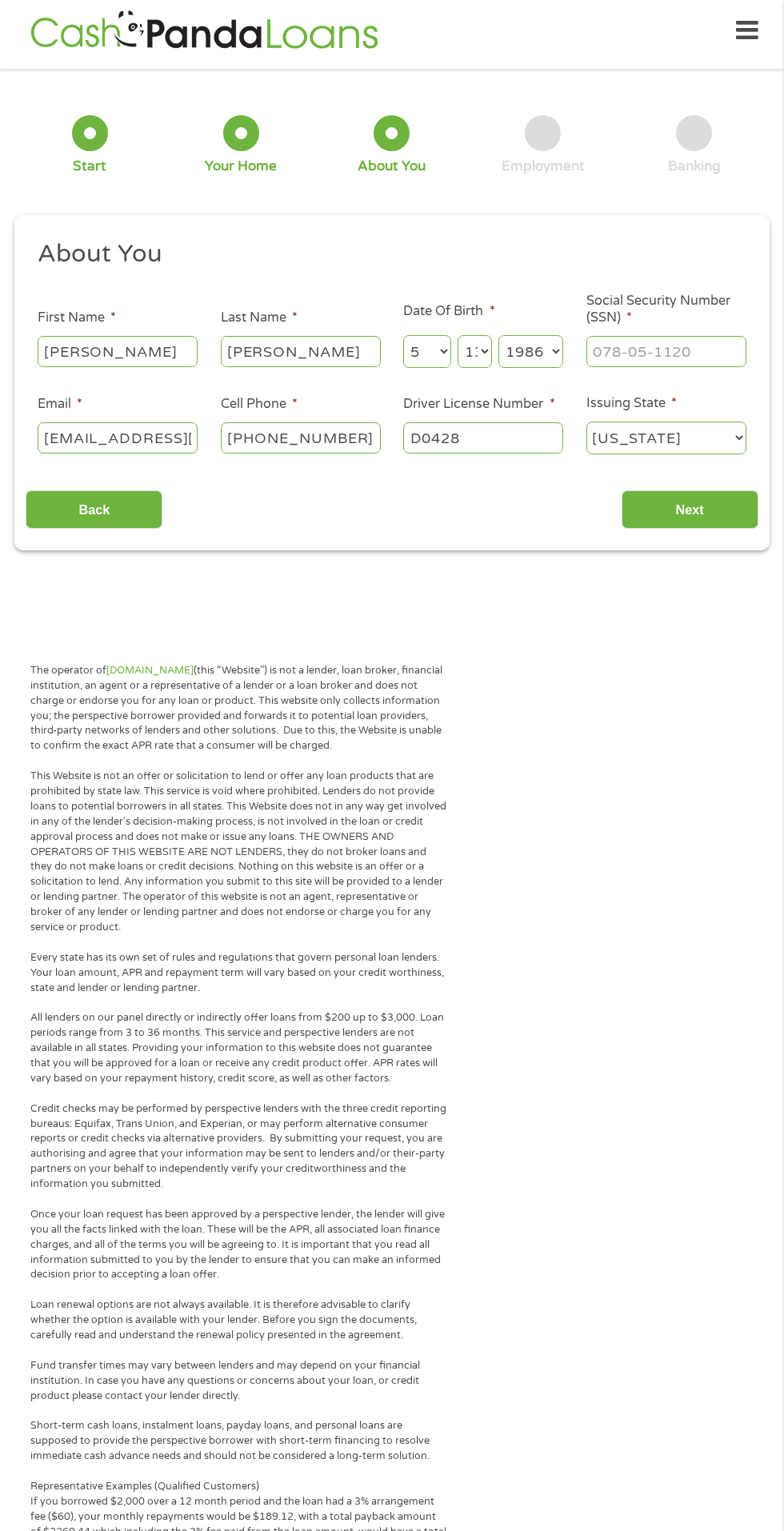
click at [632, 355] on input "Social Security Number (SSN) *" at bounding box center [666, 350] width 160 height 30
type input "562-89-5790"
click at [509, 444] on input "D0428" at bounding box center [483, 437] width 160 height 30
type input "D04381069"
click at [690, 505] on input "Next" at bounding box center [690, 509] width 137 height 39
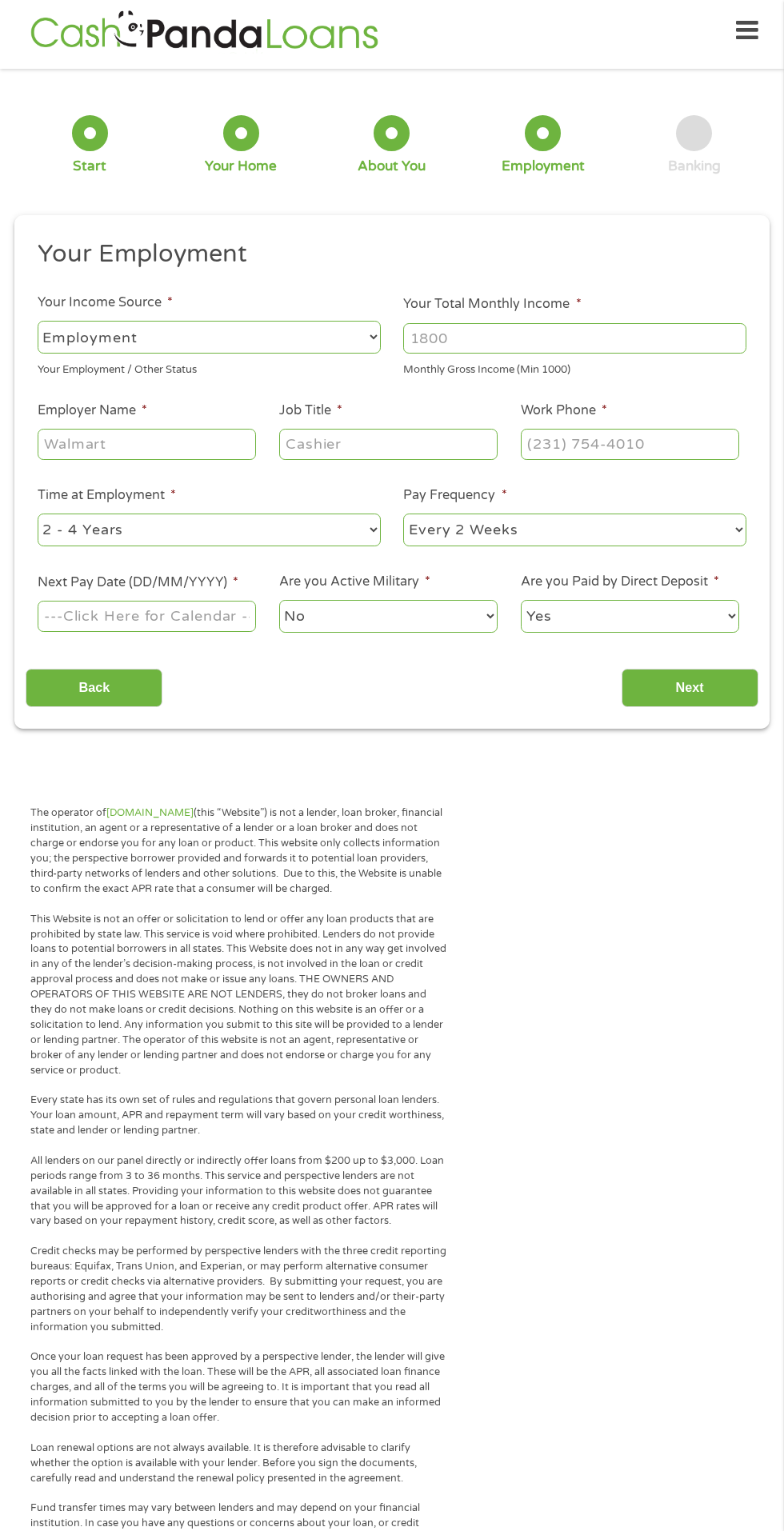
click at [453, 330] on input "Your Total Monthly Income *" at bounding box center [574, 338] width 343 height 30
type input "2400"
click at [71, 438] on input "Employer Name *" at bounding box center [146, 443] width 219 height 30
type input "CareNet"
click at [318, 446] on input "Job Title *" at bounding box center [388, 443] width 219 height 30
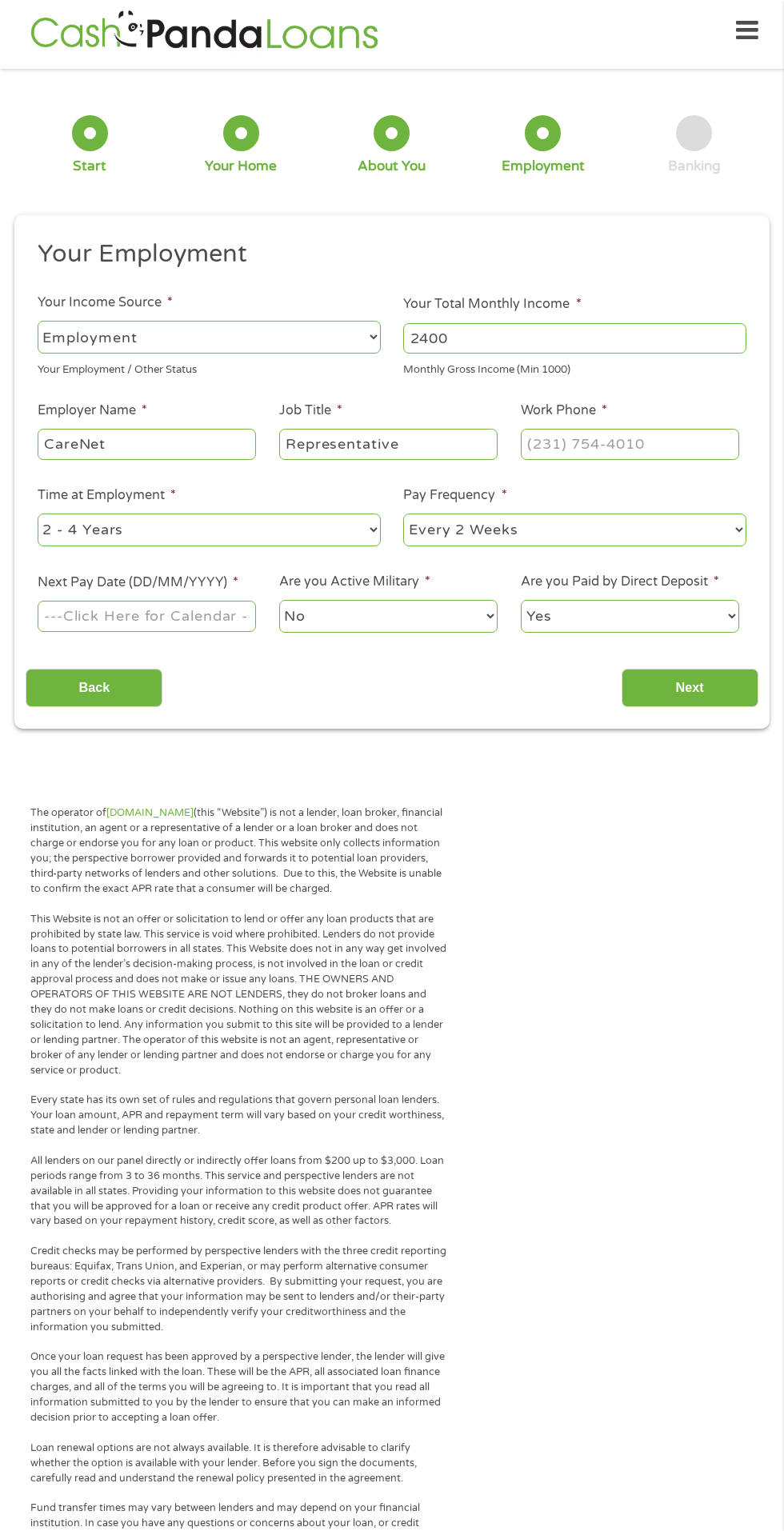
type input "Representative"
click at [554, 442] on input "Work Phone *" at bounding box center [630, 443] width 219 height 30
type input "[PHONE_NUMBER]"
click at [77, 614] on body "Home Get Loan Offer How it works FAQs Blog Cash Loans Quick Loans Online Loans …" at bounding box center [392, 1203] width 784 height 2421
click at [78, 613] on input "Next Pay Date (DD/MM/YYYY) *" at bounding box center [146, 615] width 219 height 30
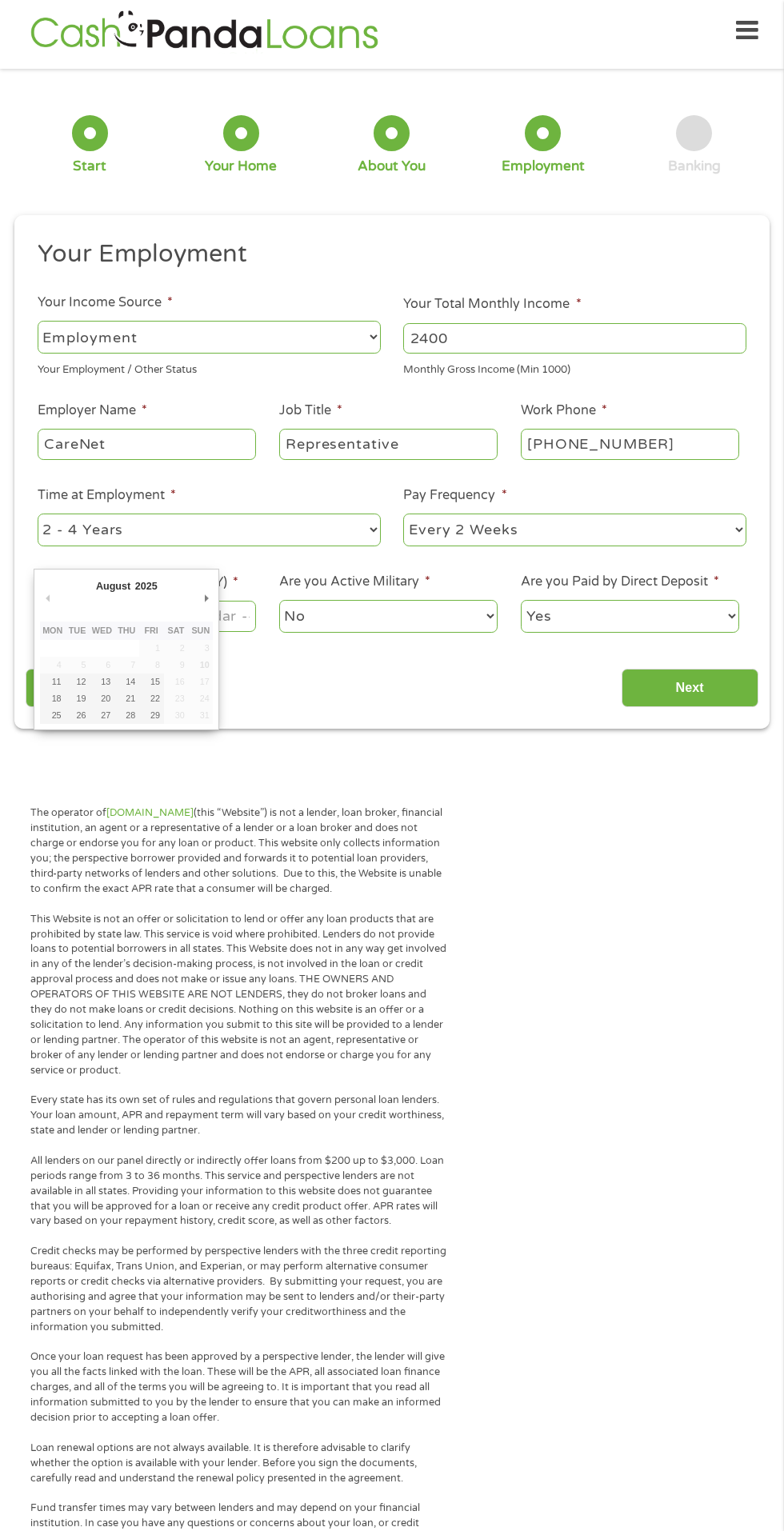
type input "[DATE]"
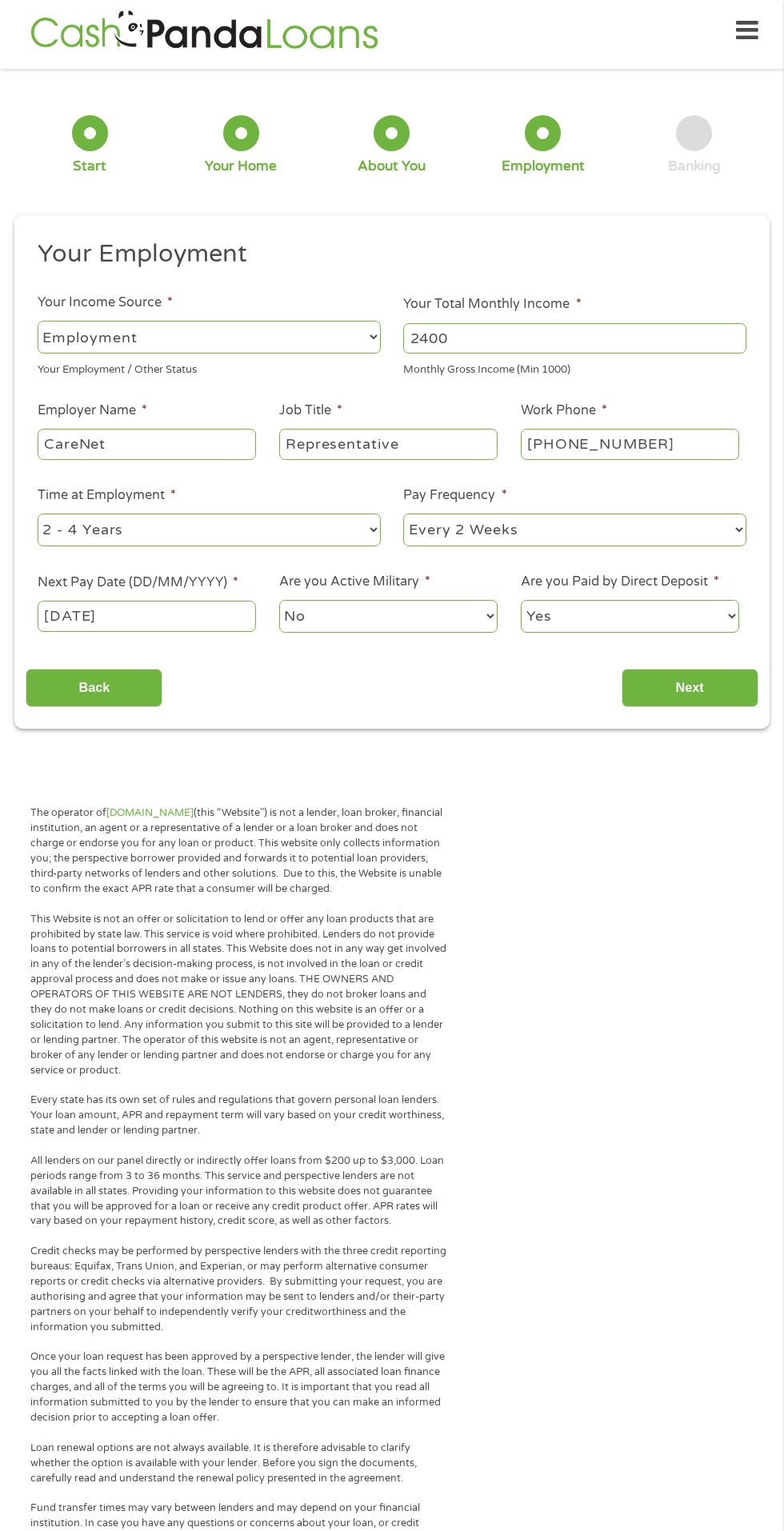
click at [671, 689] on input "Next" at bounding box center [690, 688] width 137 height 39
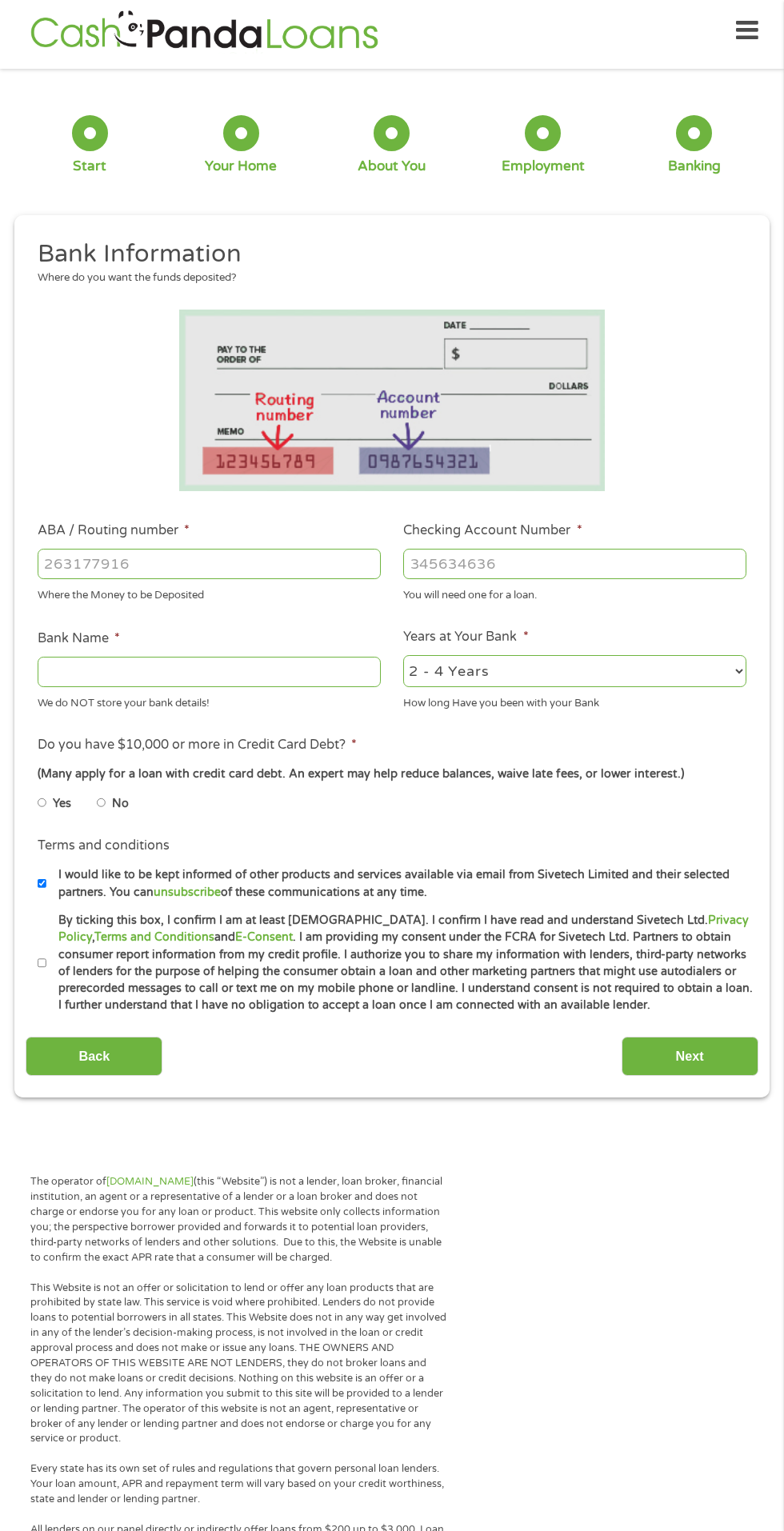
click at [53, 571] on input "ABA / Routing number *" at bounding box center [209, 564] width 343 height 30
type input "122101709"
click at [434, 565] on input "Checking Account Number *" at bounding box center [574, 564] width 343 height 30
type input "457035934341"
click at [52, 666] on input "Bank Name *" at bounding box center [209, 672] width 343 height 30
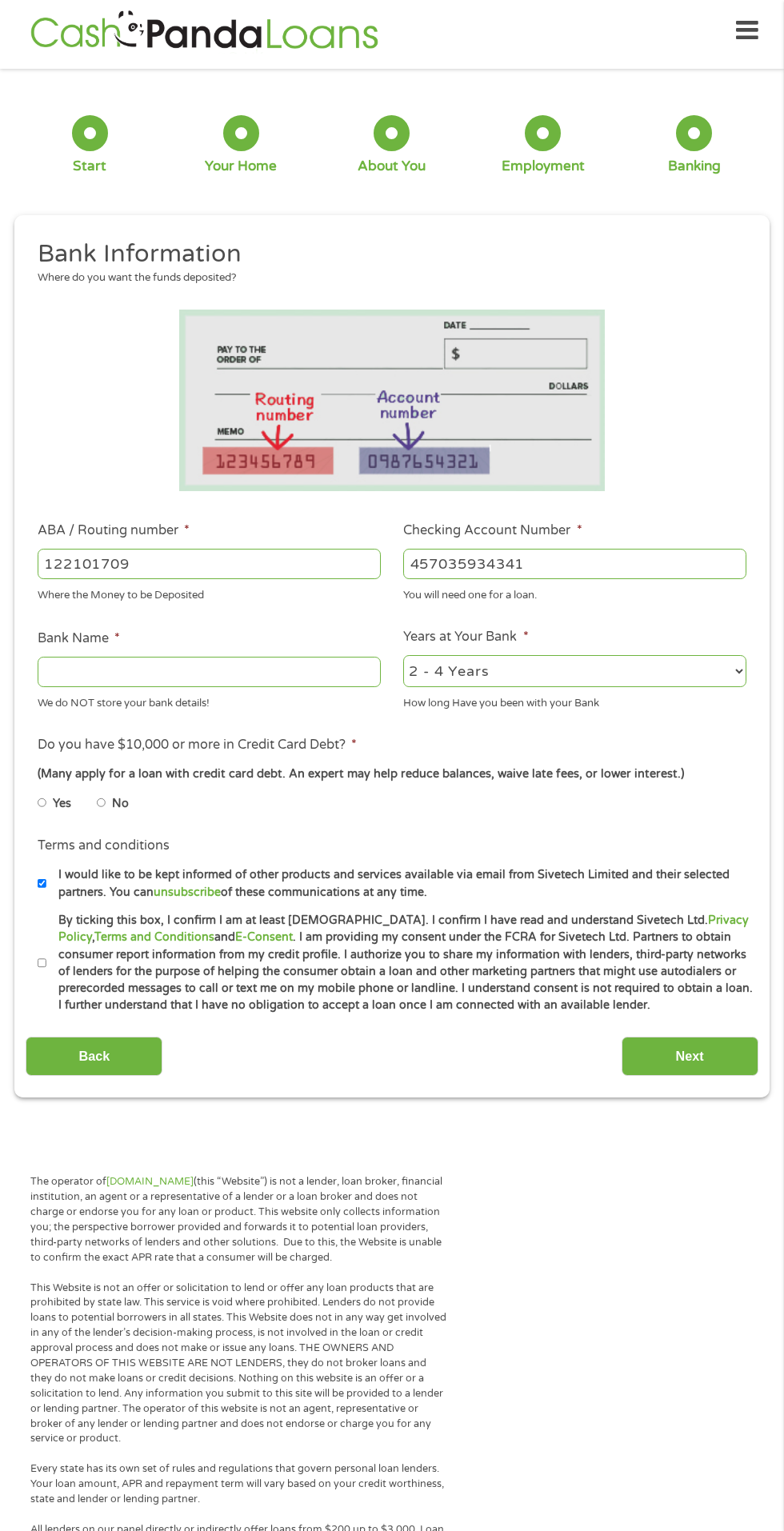
click at [174, 564] on input "122101709" at bounding box center [209, 564] width 343 height 30
type input "122101706"
type input "BANK OF AMERICA NA"
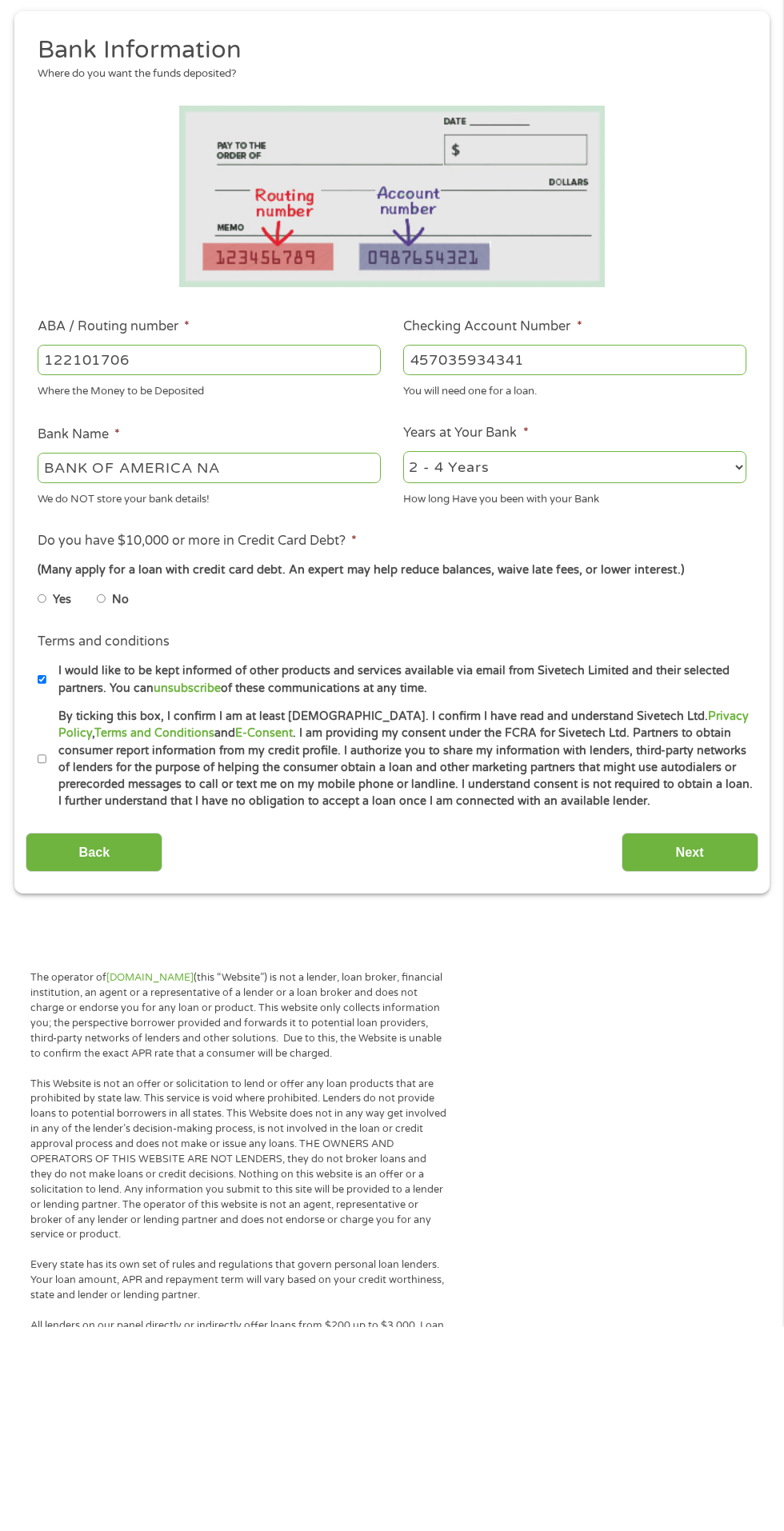
scroll to position [7, 0]
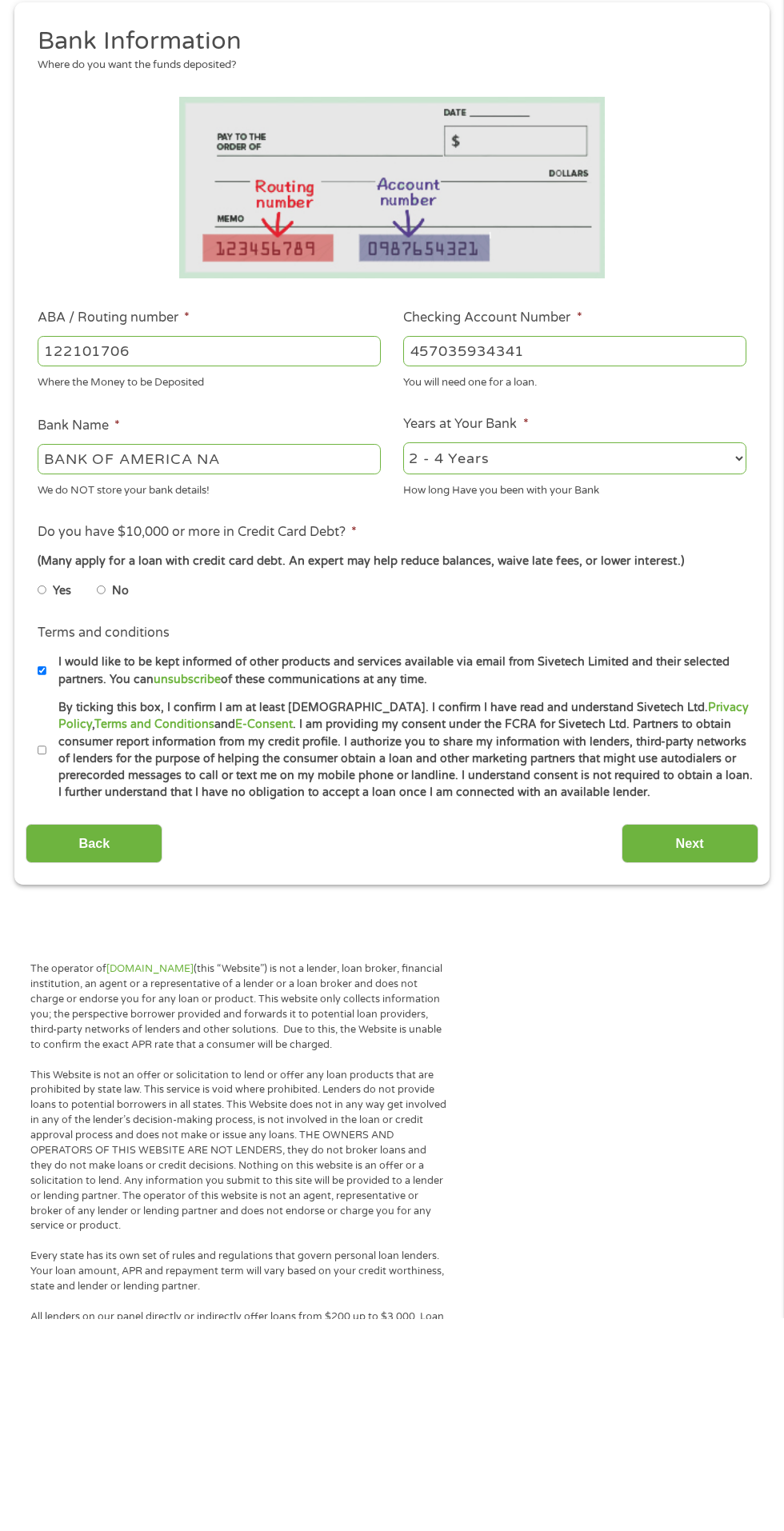
type input "122101706"
click at [43, 963] on input "By ticking this box, I confirm I am at least [DEMOGRAPHIC_DATA]. I confirm I ha…" at bounding box center [42, 963] width 10 height 25
checkbox input "true"
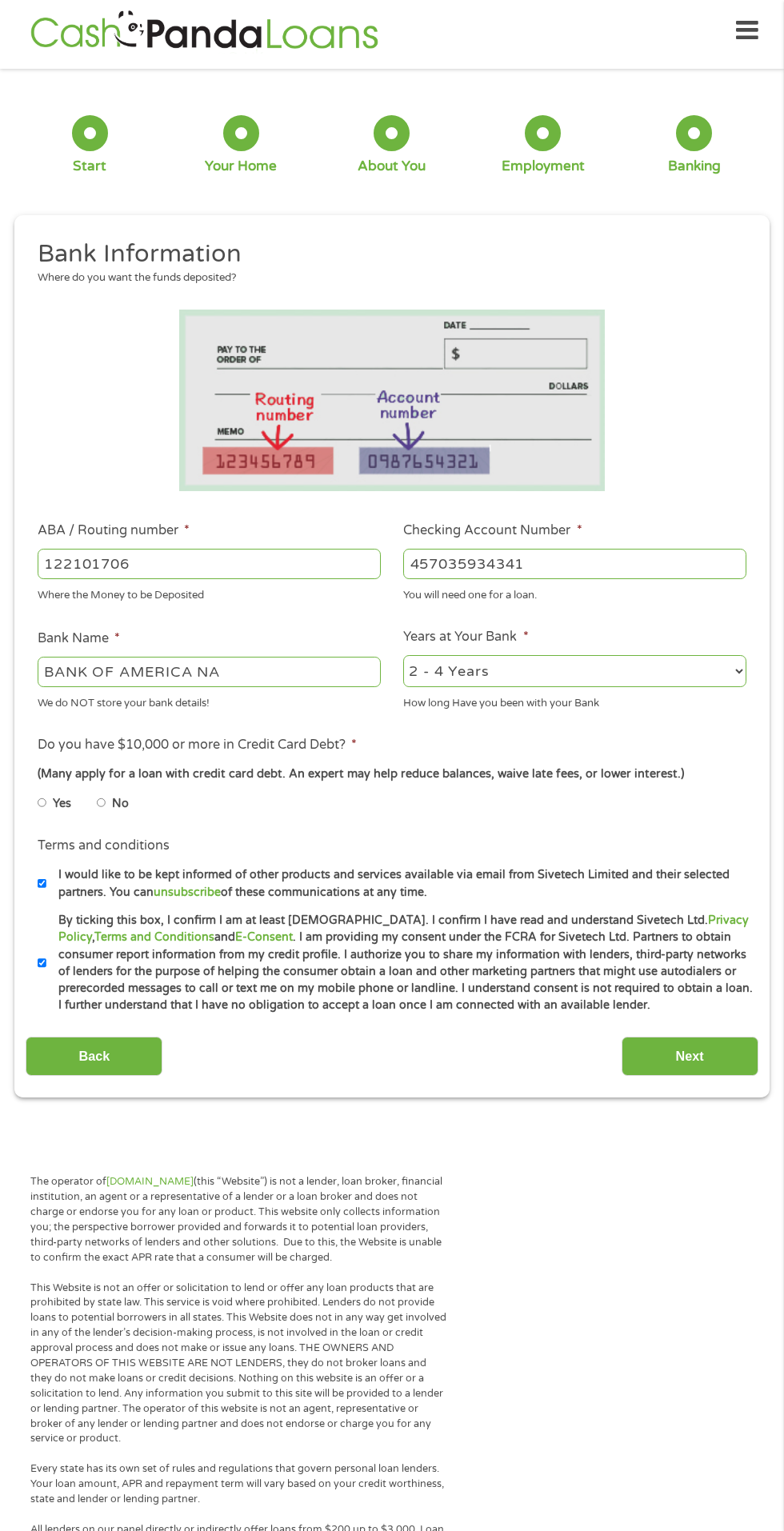
click at [106, 798] on input "No" at bounding box center [102, 803] width 10 height 25
radio input "true"
click at [698, 1055] on input "Next" at bounding box center [690, 1055] width 137 height 39
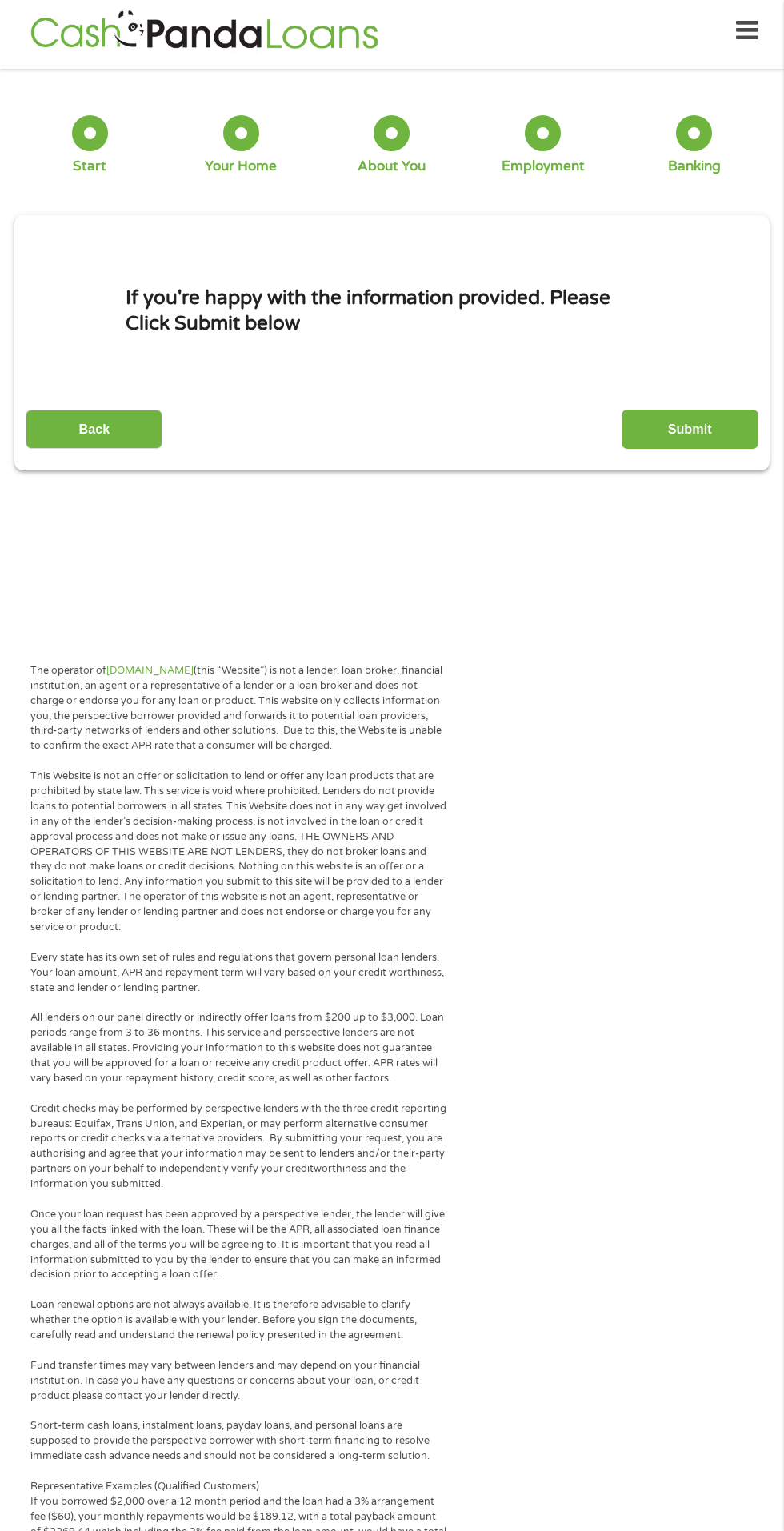
scroll to position [6, 6]
click at [686, 428] on input "Submit" at bounding box center [690, 428] width 137 height 39
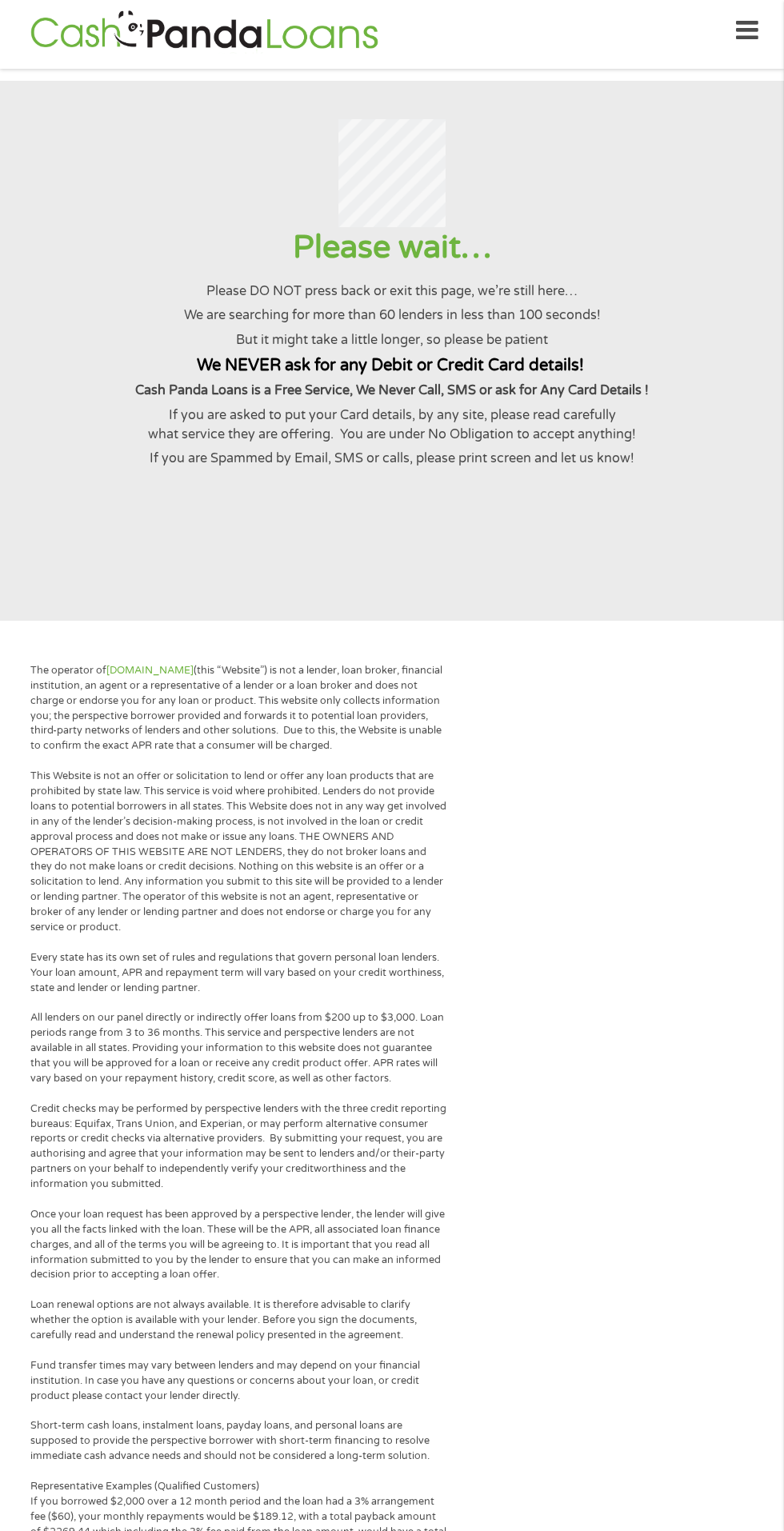
scroll to position [0, 0]
